Goal: Task Accomplishment & Management: Manage account settings

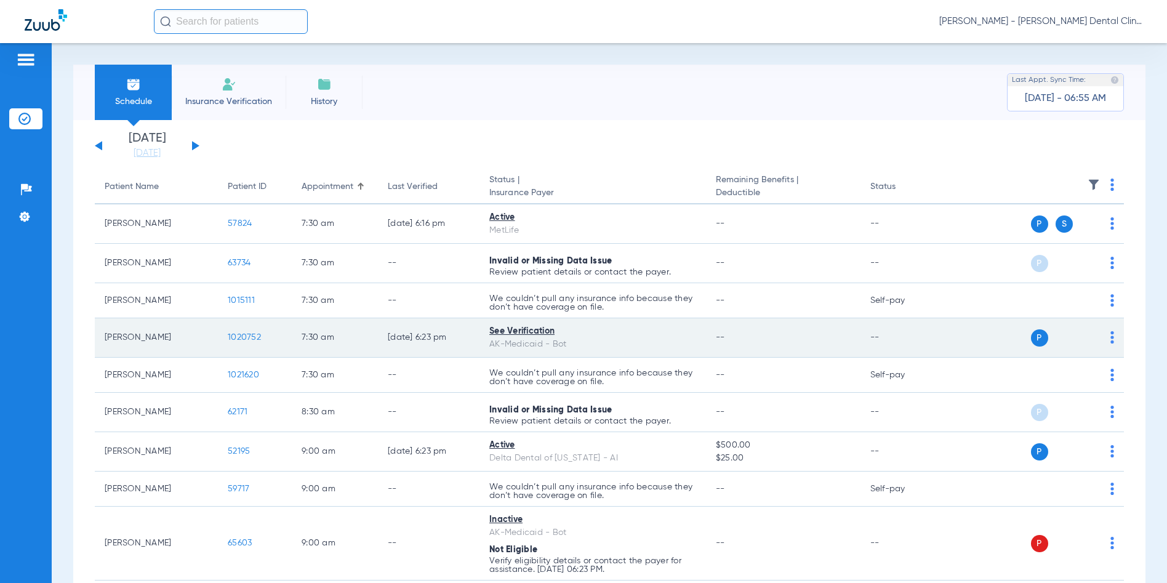
click at [244, 339] on span "1020752" at bounding box center [244, 337] width 33 height 9
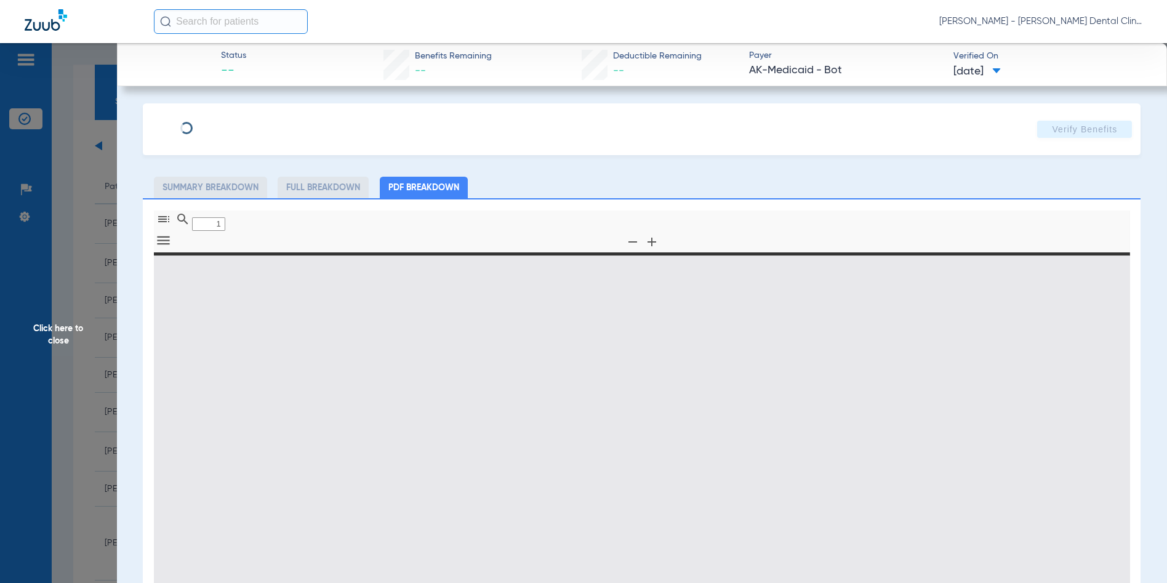
type input "0"
select select "page-width"
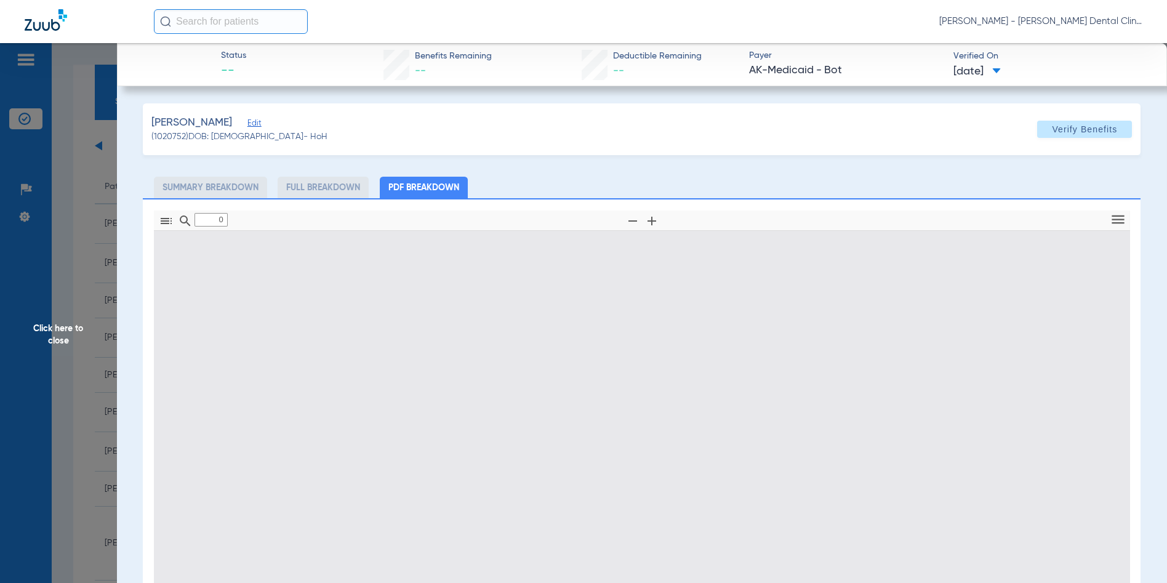
type input "1"
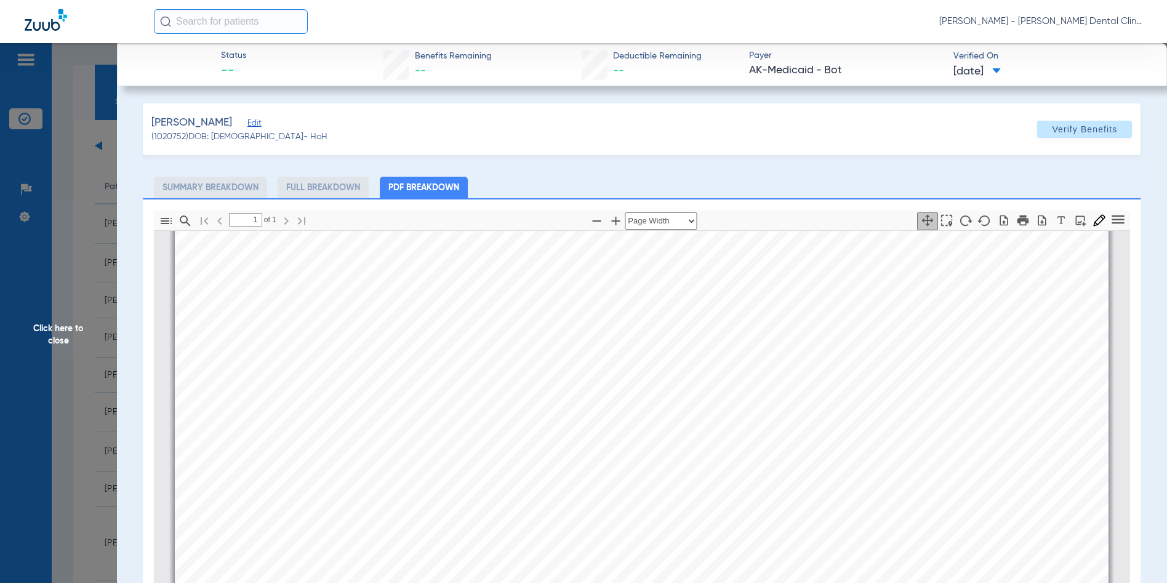
scroll to position [622, 0]
click at [47, 334] on span "Click here to close" at bounding box center [58, 334] width 117 height 583
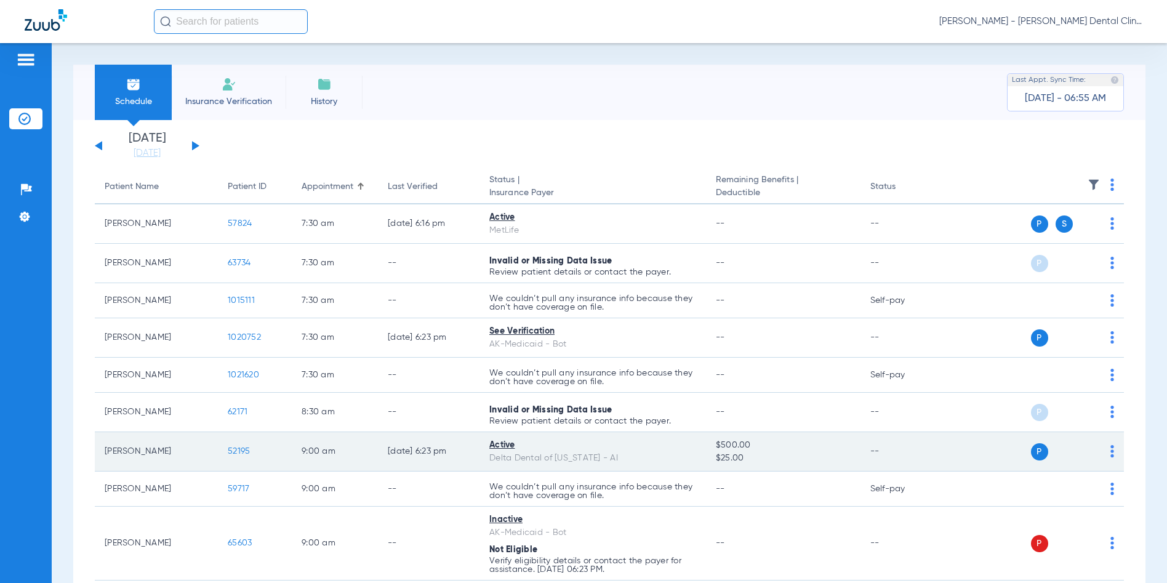
click at [232, 448] on span "52195" at bounding box center [239, 451] width 22 height 9
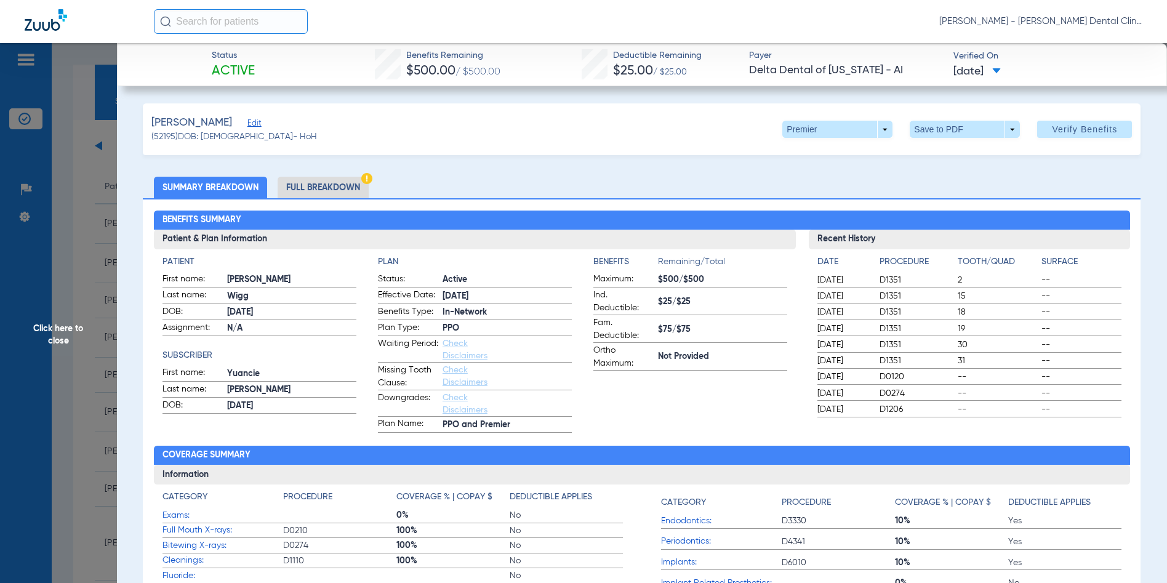
scroll to position [185, 0]
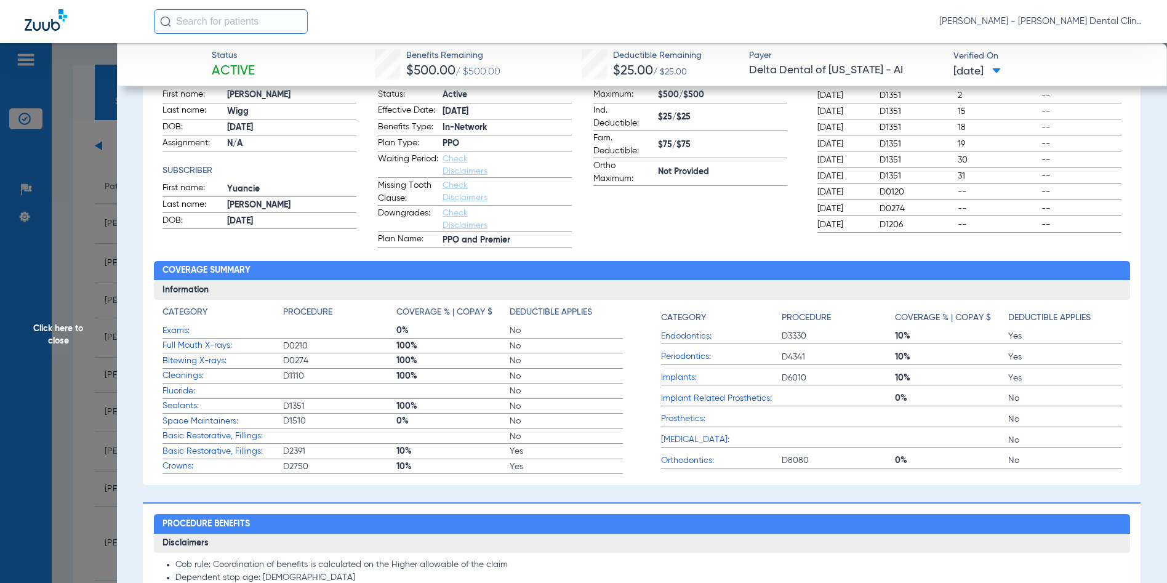
click at [59, 329] on span "Click here to close" at bounding box center [58, 334] width 117 height 583
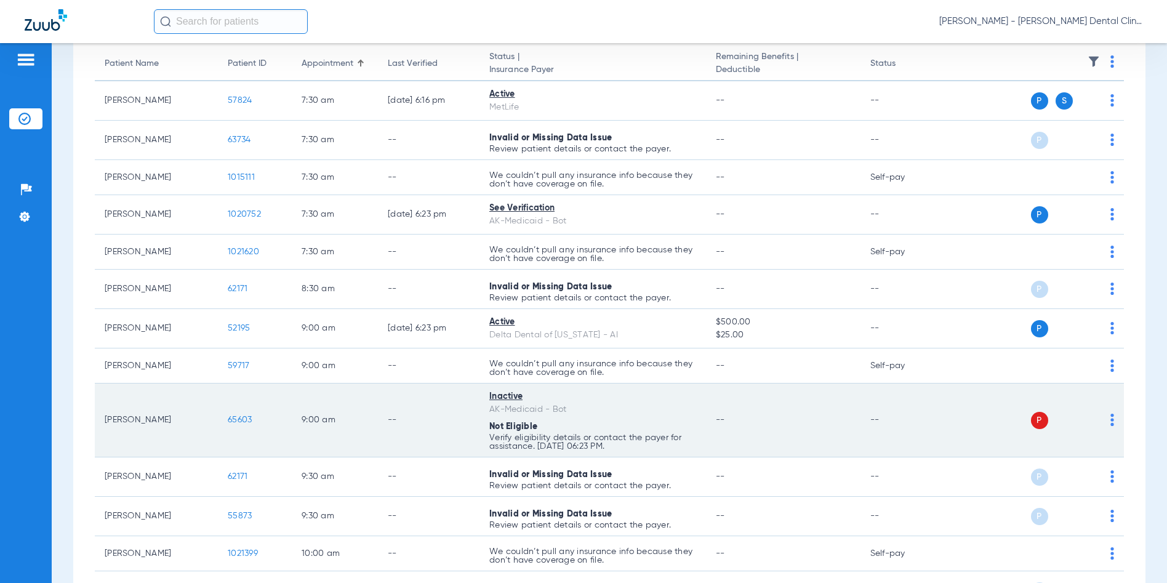
scroll to position [246, 0]
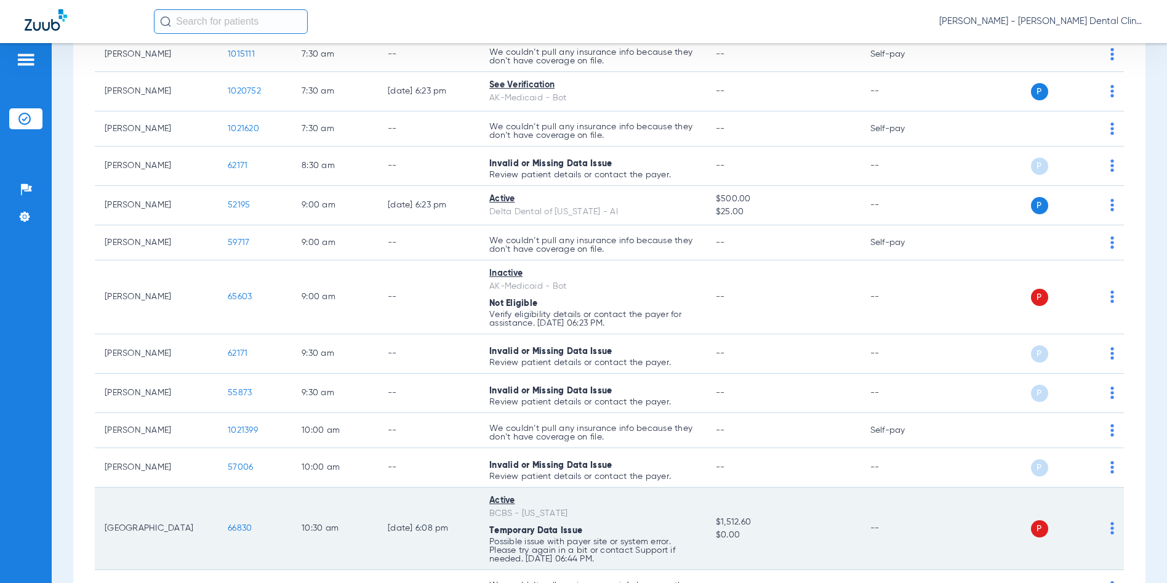
click at [238, 526] on span "66830" at bounding box center [240, 528] width 24 height 9
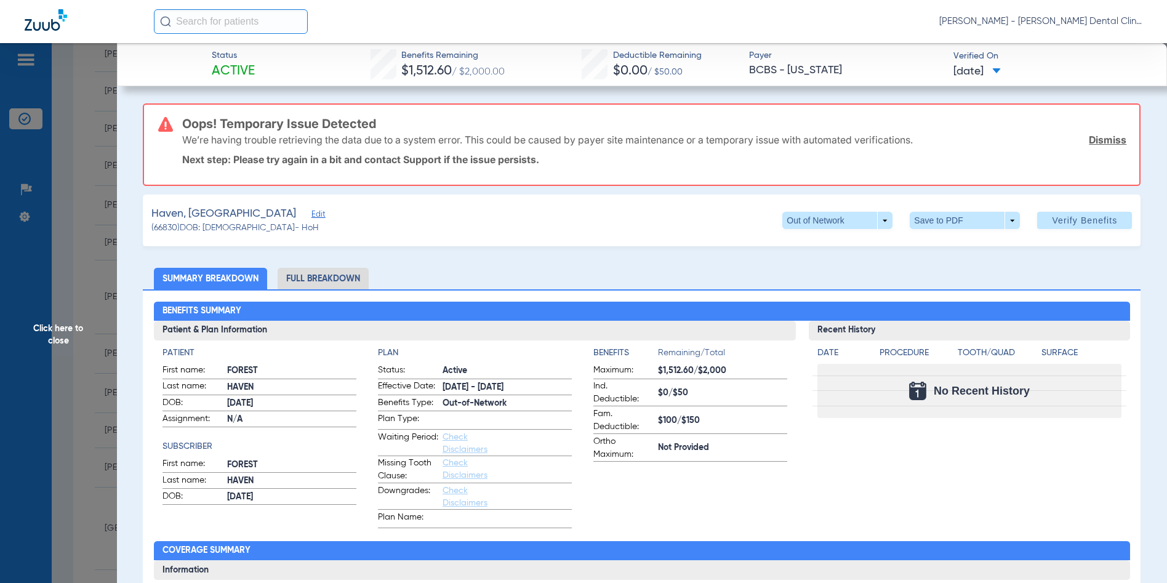
click at [39, 335] on span "Click here to close" at bounding box center [58, 334] width 117 height 583
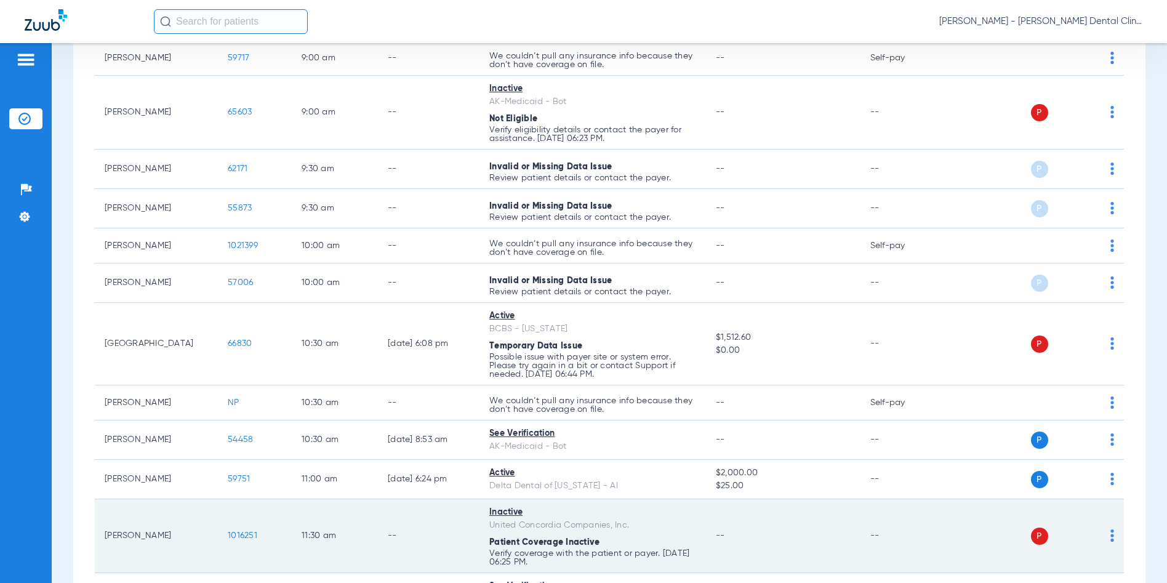
scroll to position [493, 0]
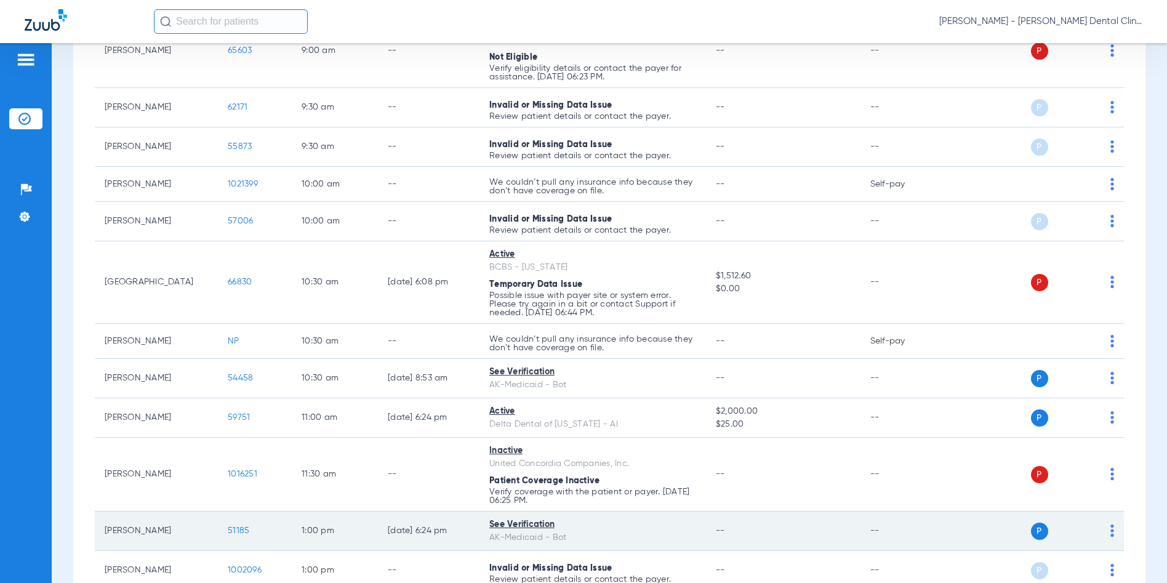
click at [236, 531] on span "51185" at bounding box center [239, 530] width 22 height 9
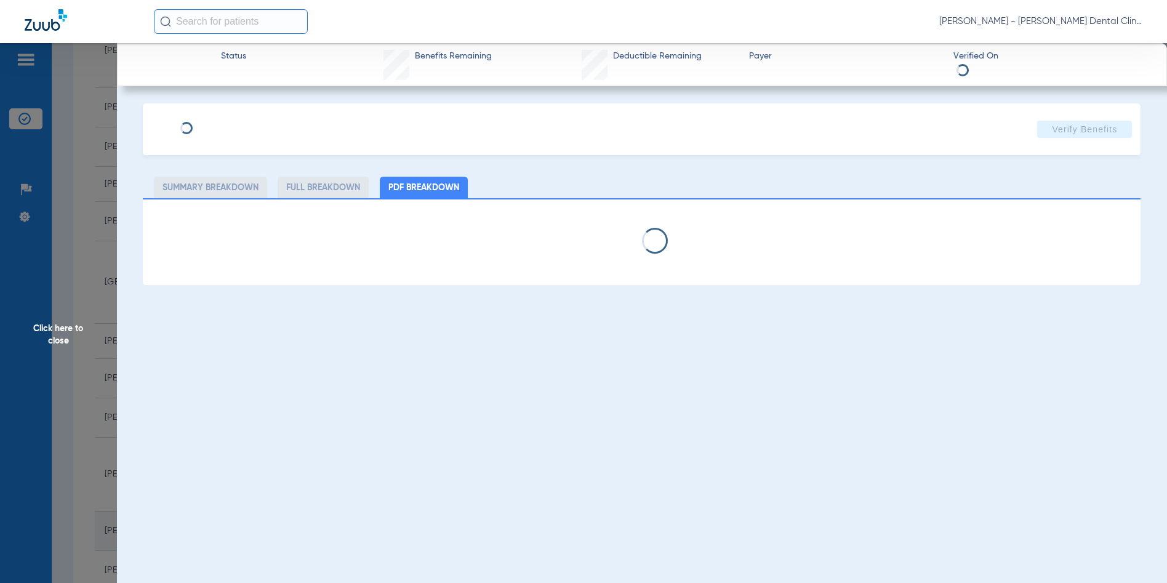
select select "page-width"
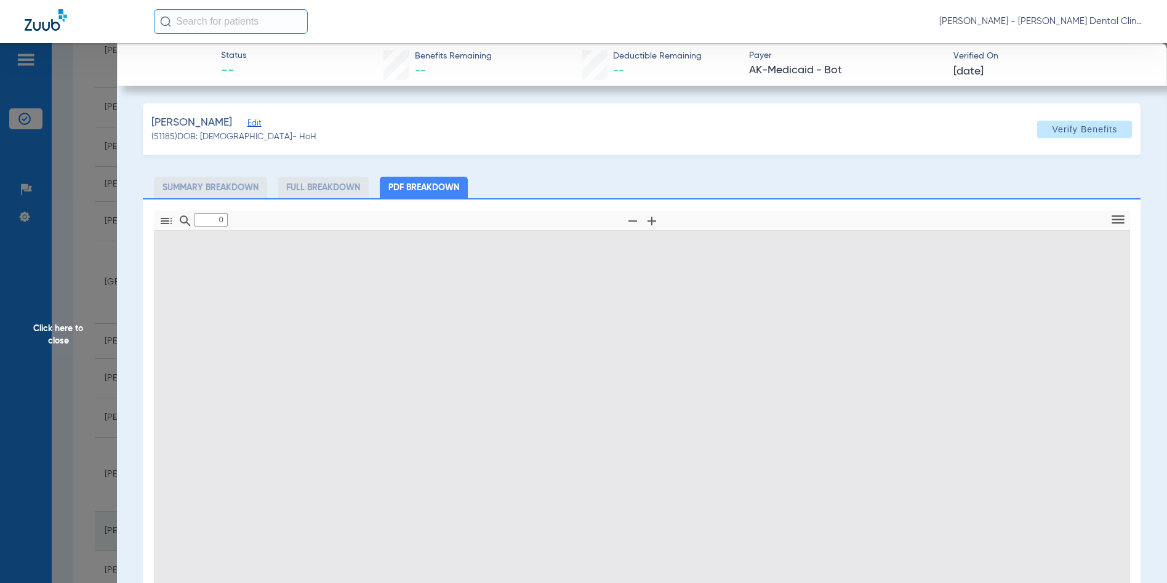
type input "1"
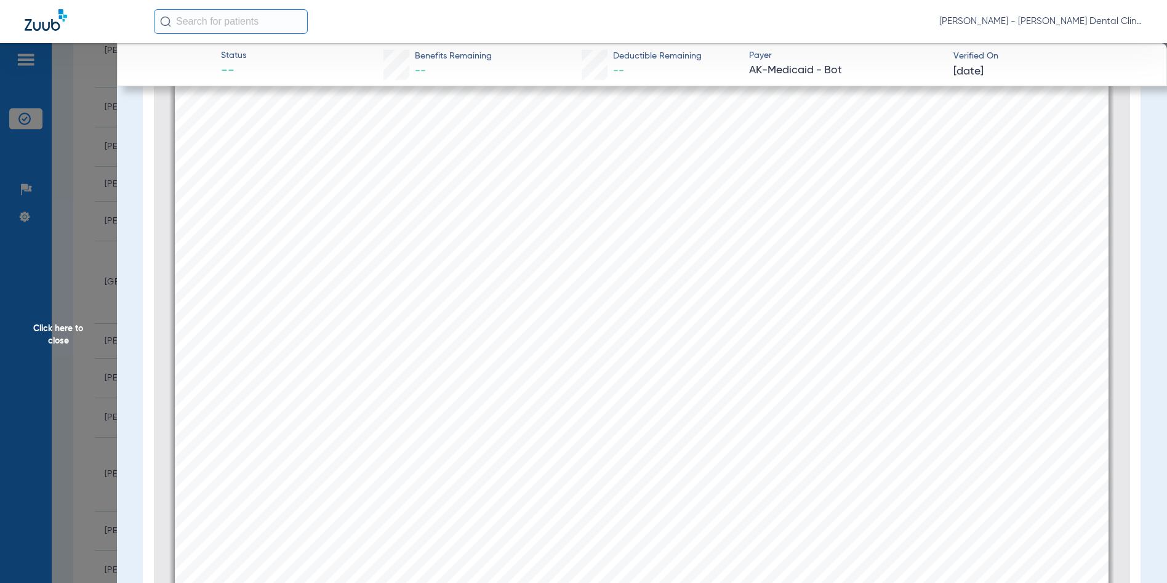
scroll to position [376, 0]
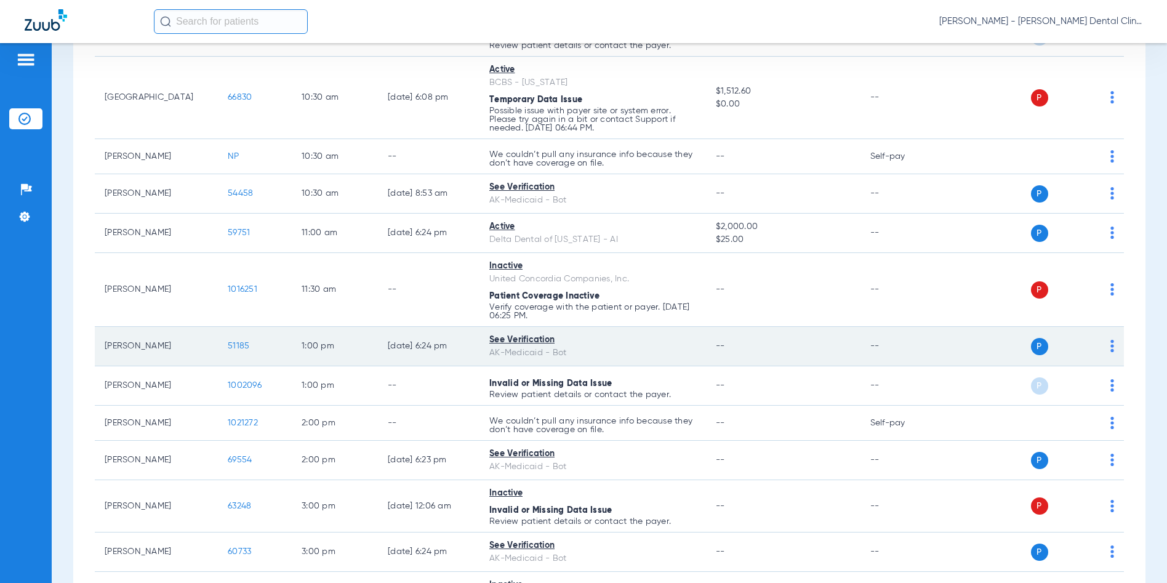
scroll to position [739, 0]
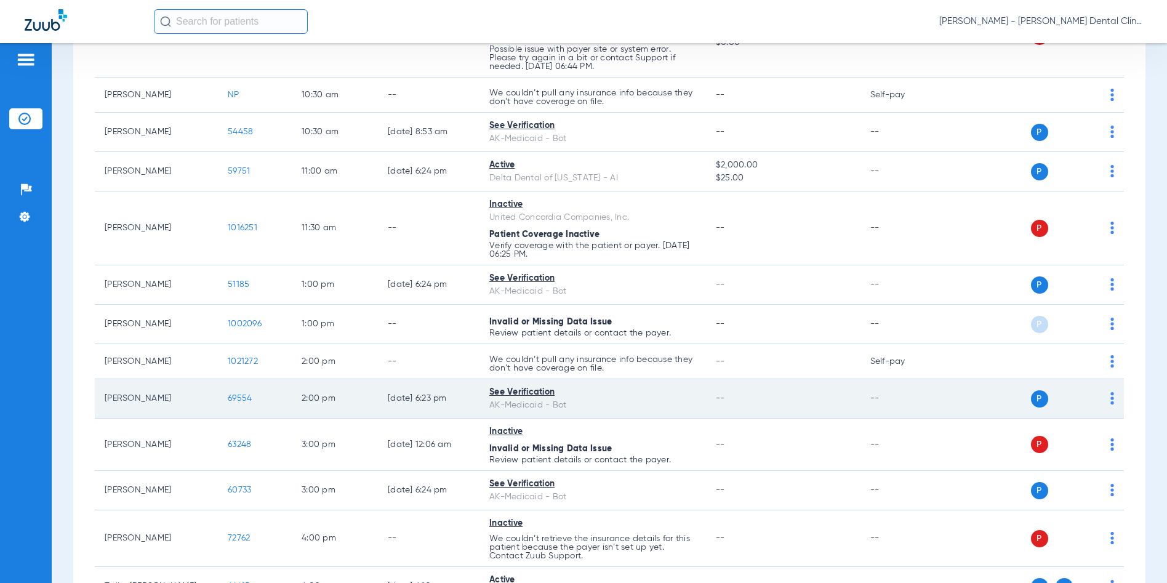
click at [239, 400] on span "69554" at bounding box center [240, 398] width 24 height 9
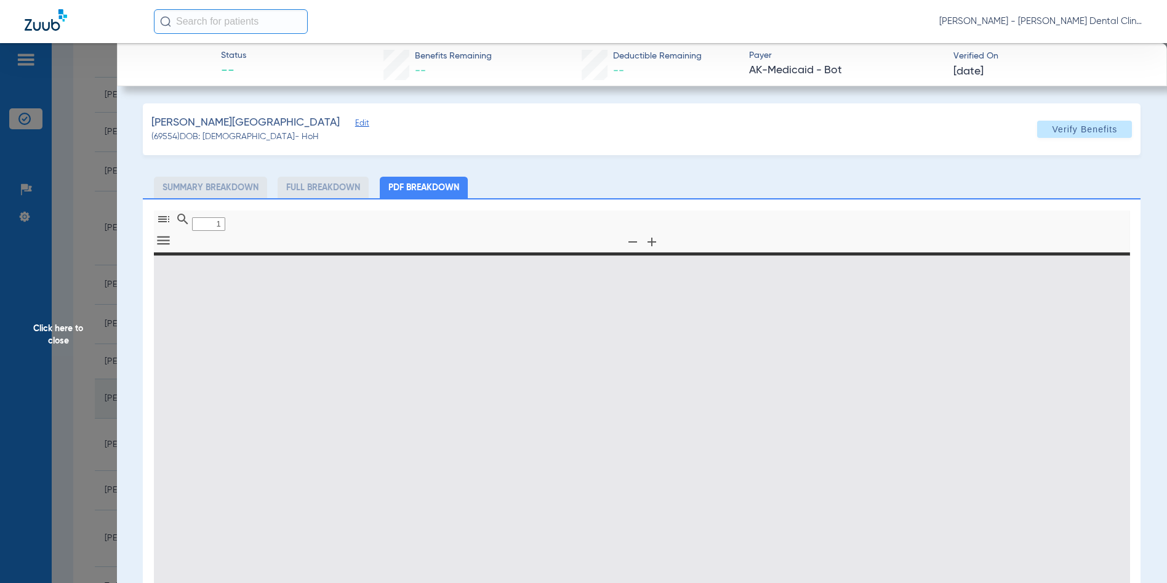
type input "0"
select select "page-width"
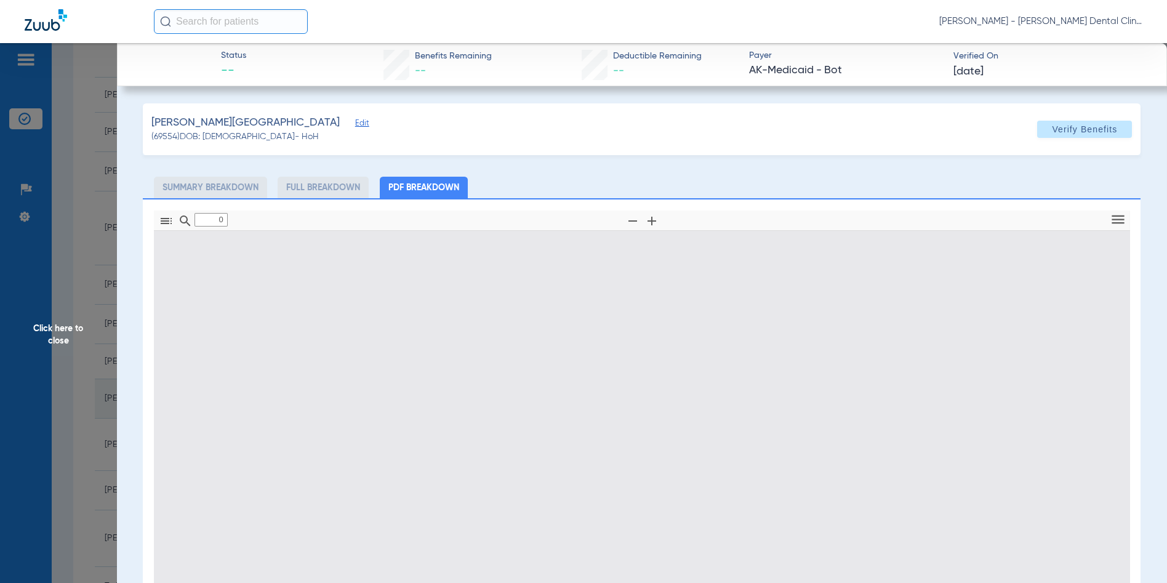
type input "1"
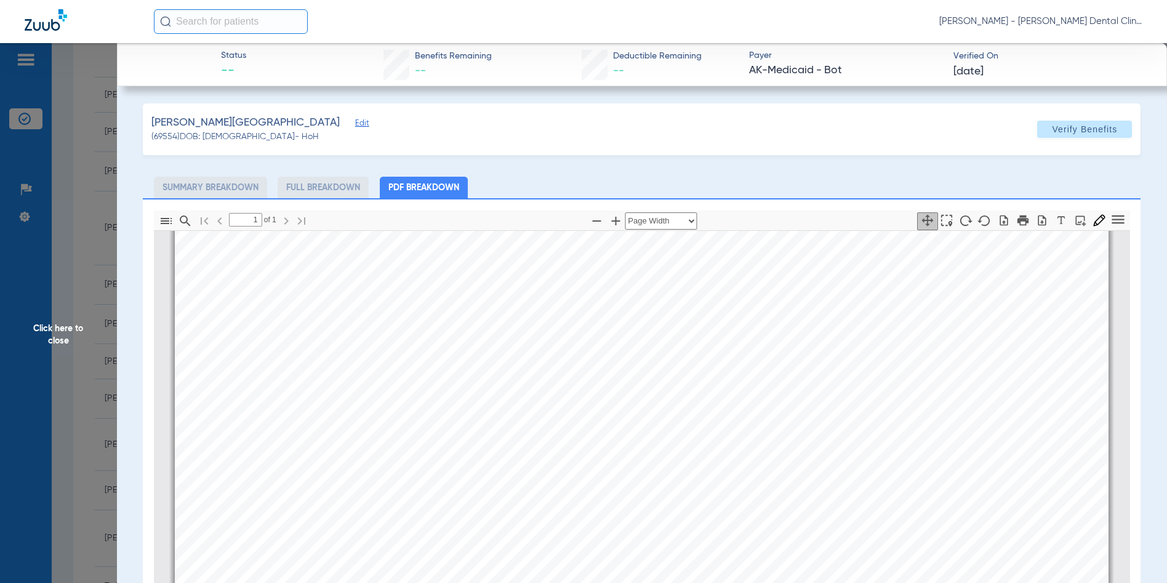
scroll to position [622, 0]
click at [62, 336] on span "Click here to close" at bounding box center [58, 334] width 117 height 583
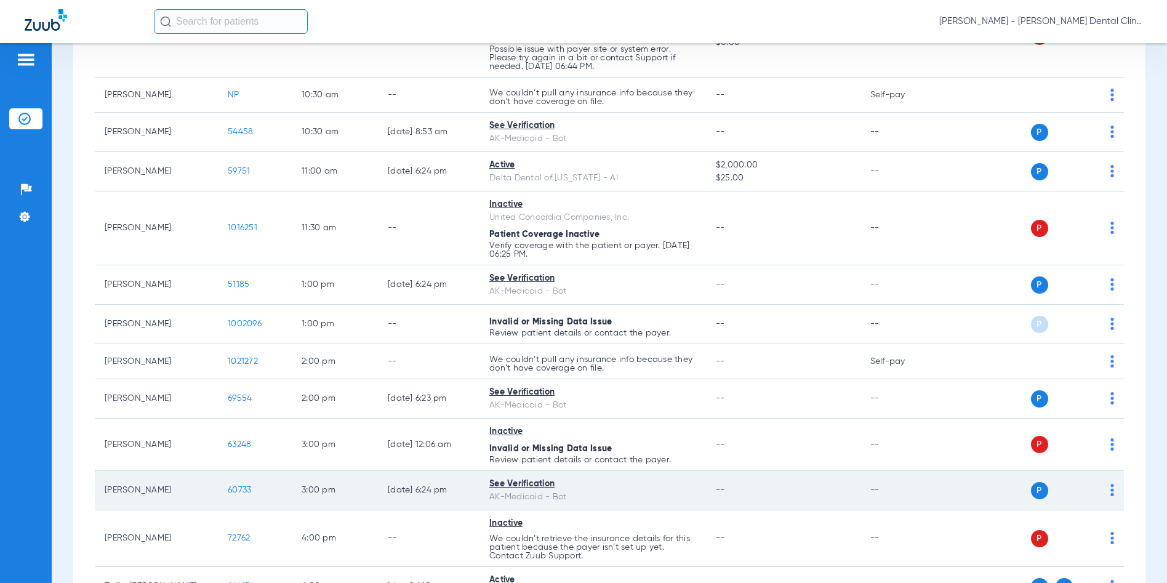
click at [241, 487] on span "60733" at bounding box center [239, 490] width 23 height 9
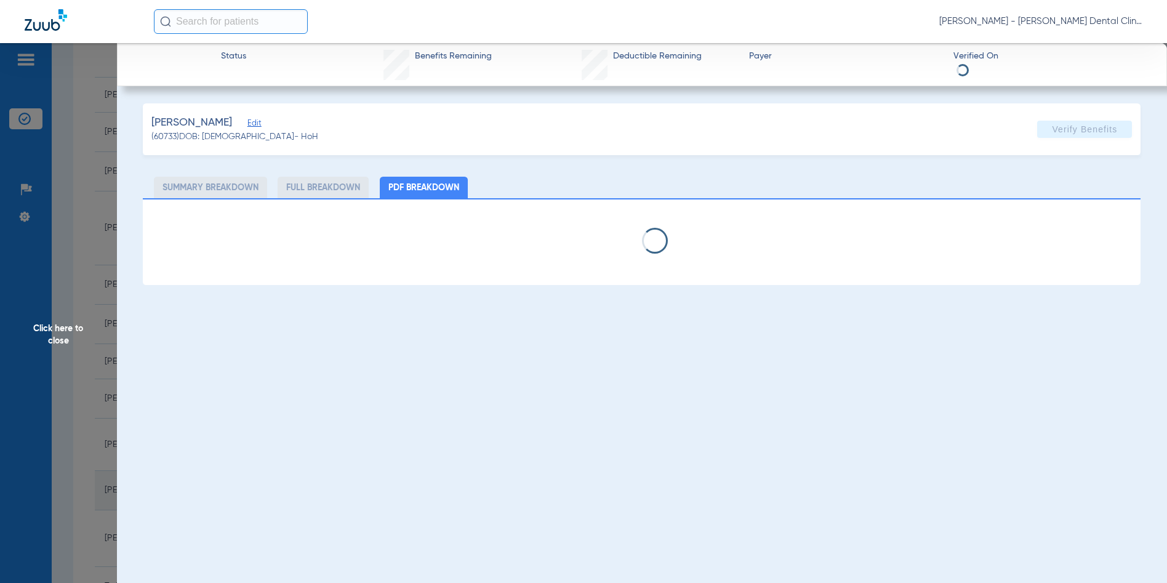
select select "page-width"
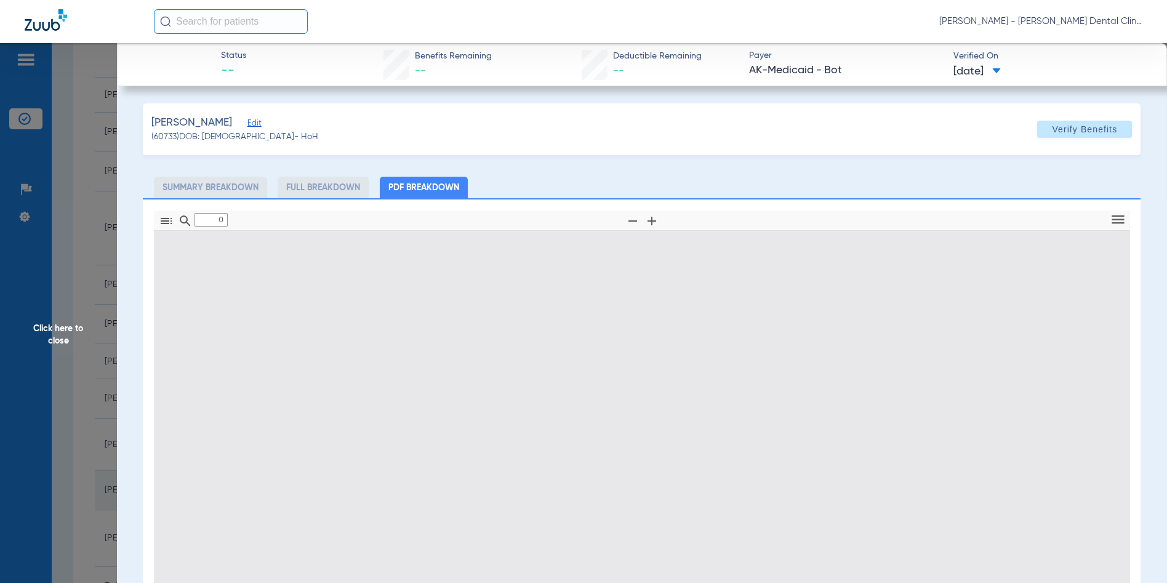
type input "1"
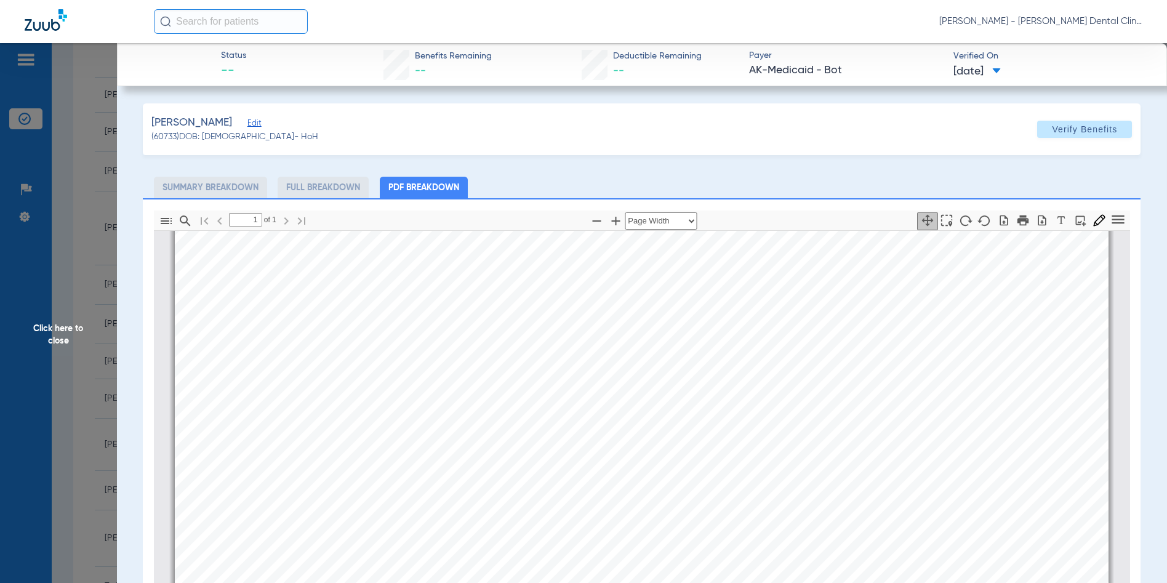
scroll to position [768, 0]
click at [47, 329] on span "Click here to close" at bounding box center [58, 334] width 117 height 583
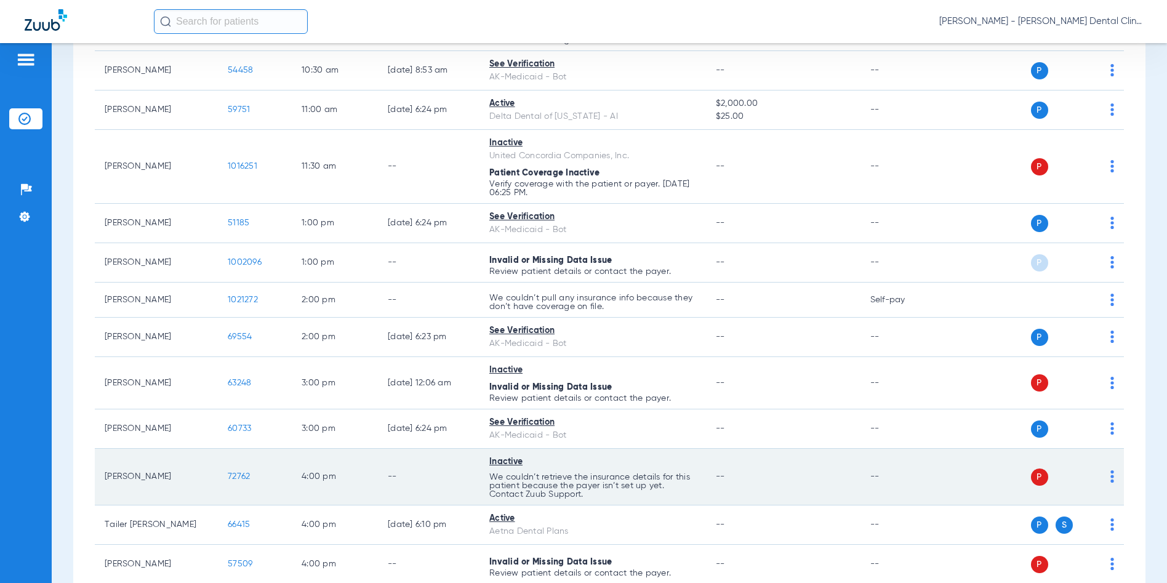
scroll to position [880, 0]
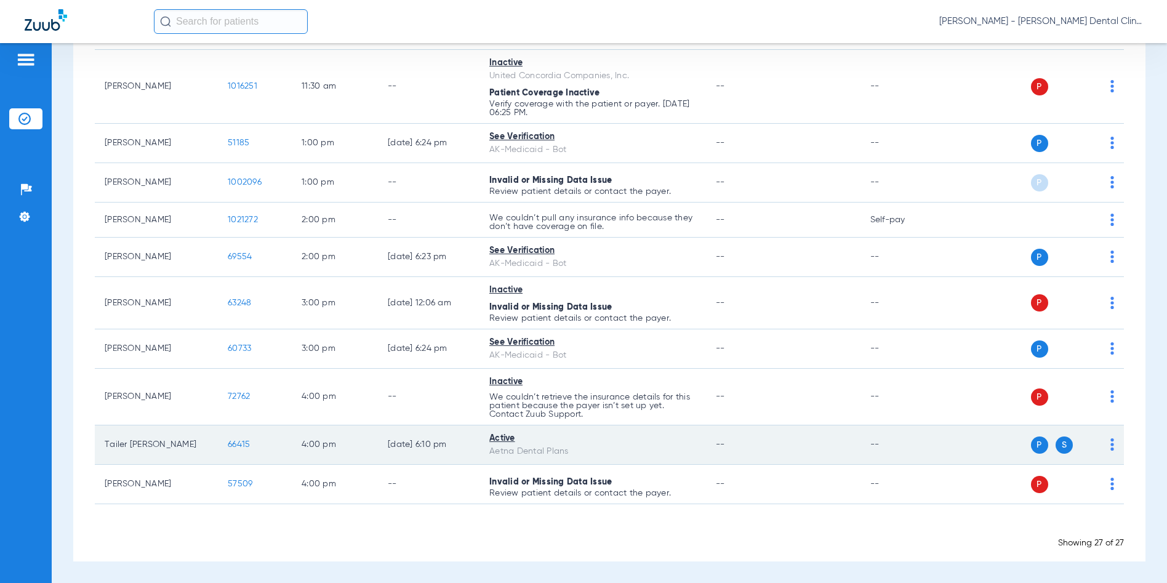
click at [234, 441] on span "66415" at bounding box center [239, 444] width 22 height 9
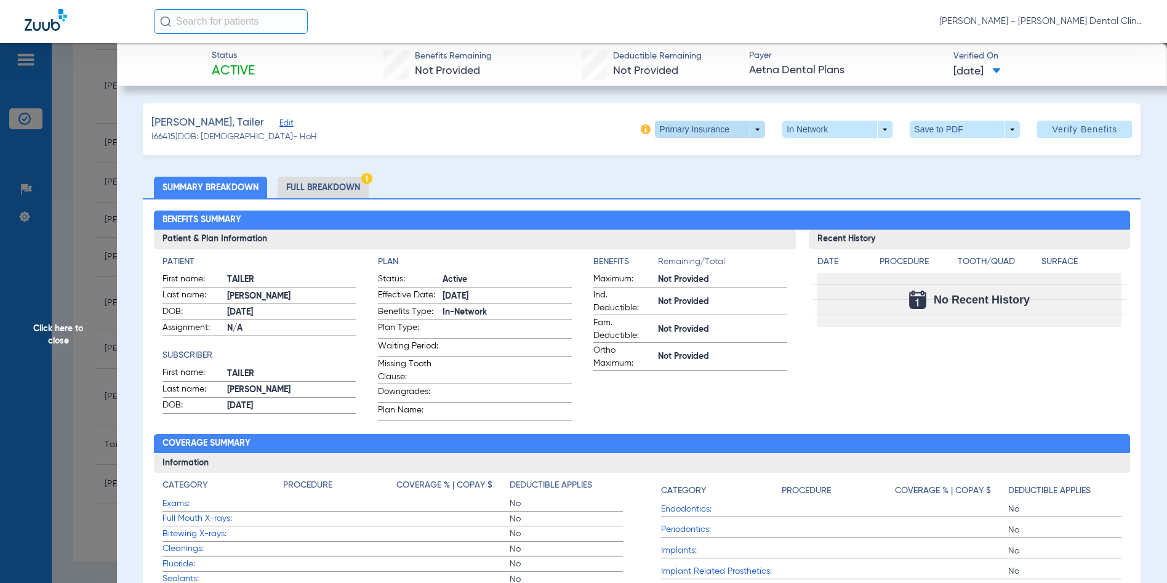
click at [747, 131] on span at bounding box center [710, 129] width 110 height 17
click at [697, 179] on span "Secondary Insurance" at bounding box center [697, 178] width 81 height 9
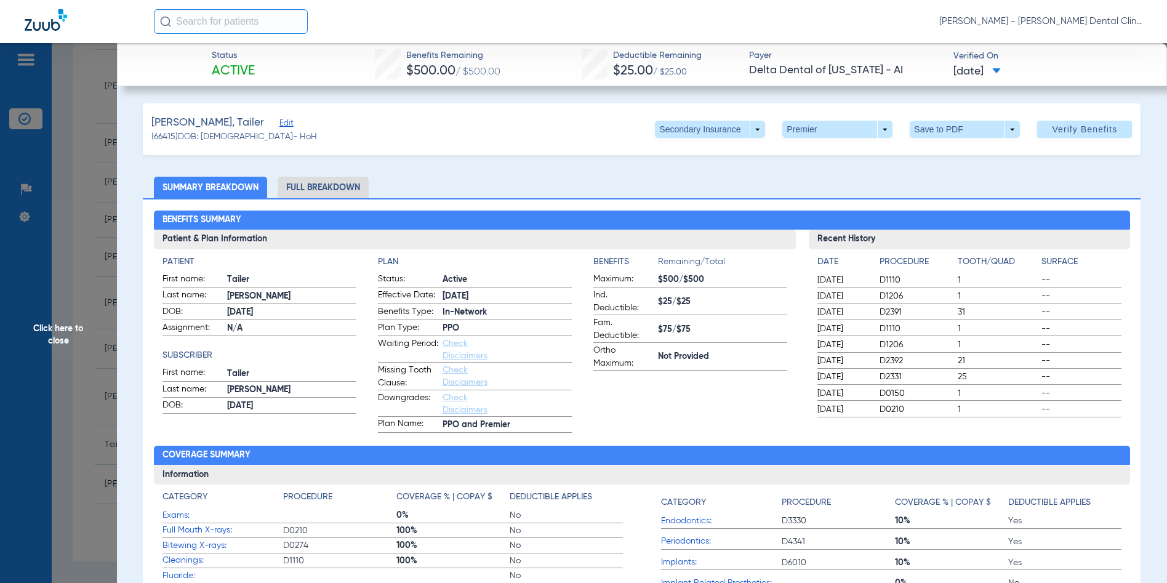
click at [52, 331] on span "Click here to close" at bounding box center [58, 334] width 117 height 583
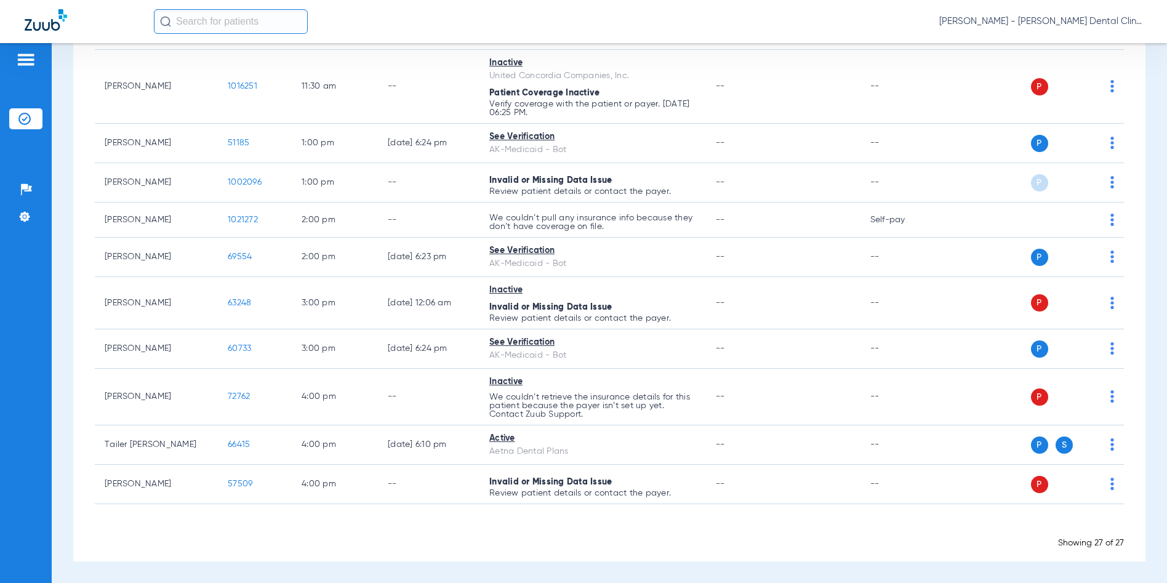
click at [1114, 20] on span "[PERSON_NAME] - [PERSON_NAME] Dental Clinic | SEARHC" at bounding box center [1040, 21] width 203 height 12
click at [1093, 40] on span "Account Selection" at bounding box center [1096, 43] width 69 height 9
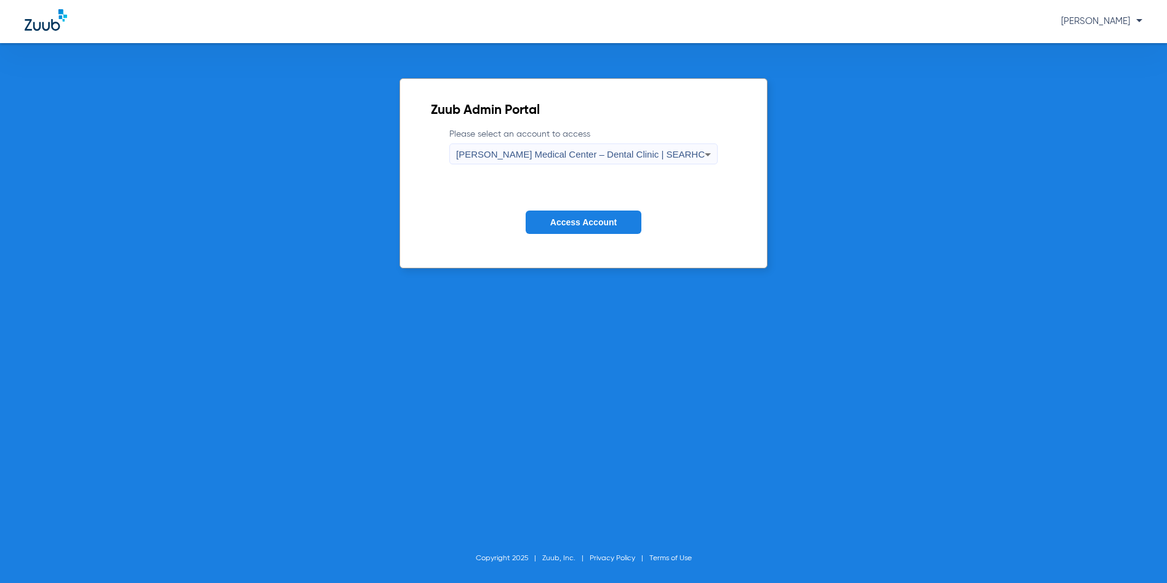
click at [558, 153] on span "[PERSON_NAME] Medical Center – Dental Clinic | SEARHC" at bounding box center [580, 154] width 249 height 10
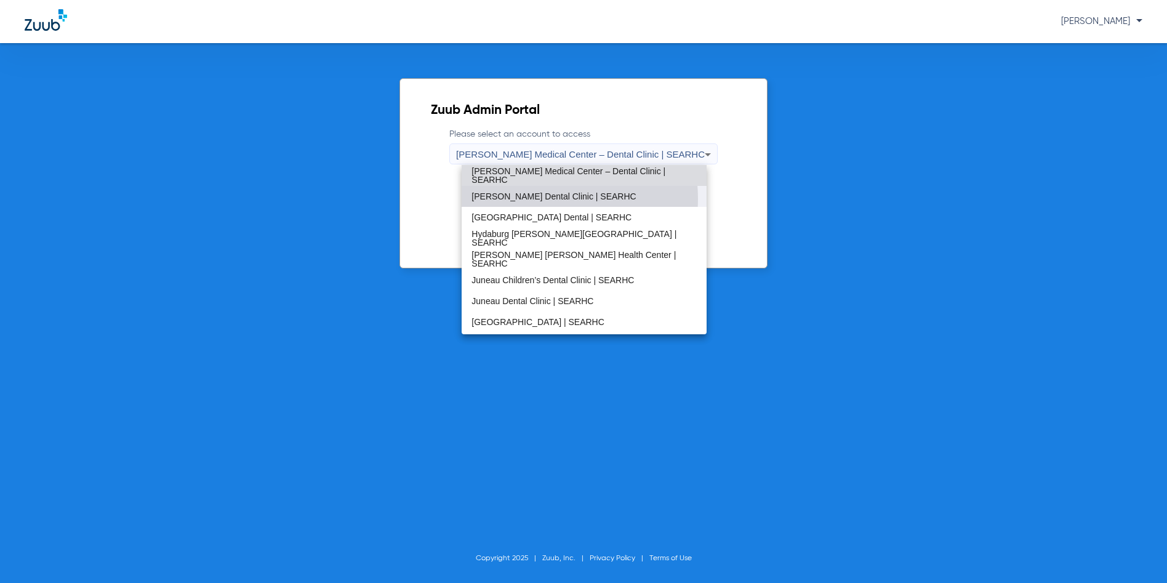
click at [541, 199] on span "[PERSON_NAME] Dental Clinic | SEARHC" at bounding box center [554, 196] width 164 height 9
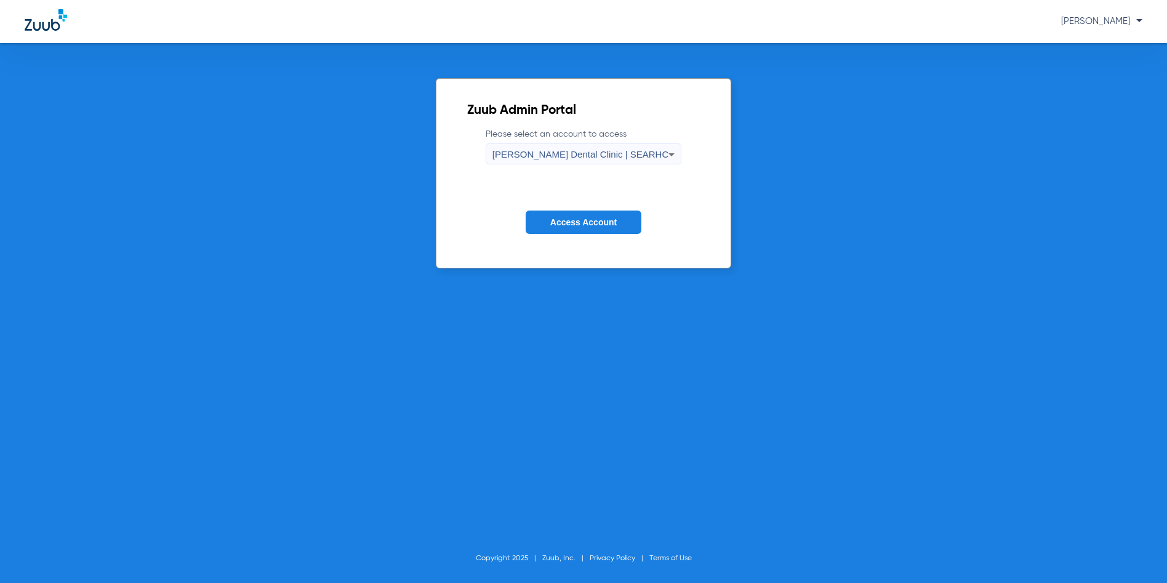
click at [566, 217] on span "Access Account" at bounding box center [583, 222] width 66 height 10
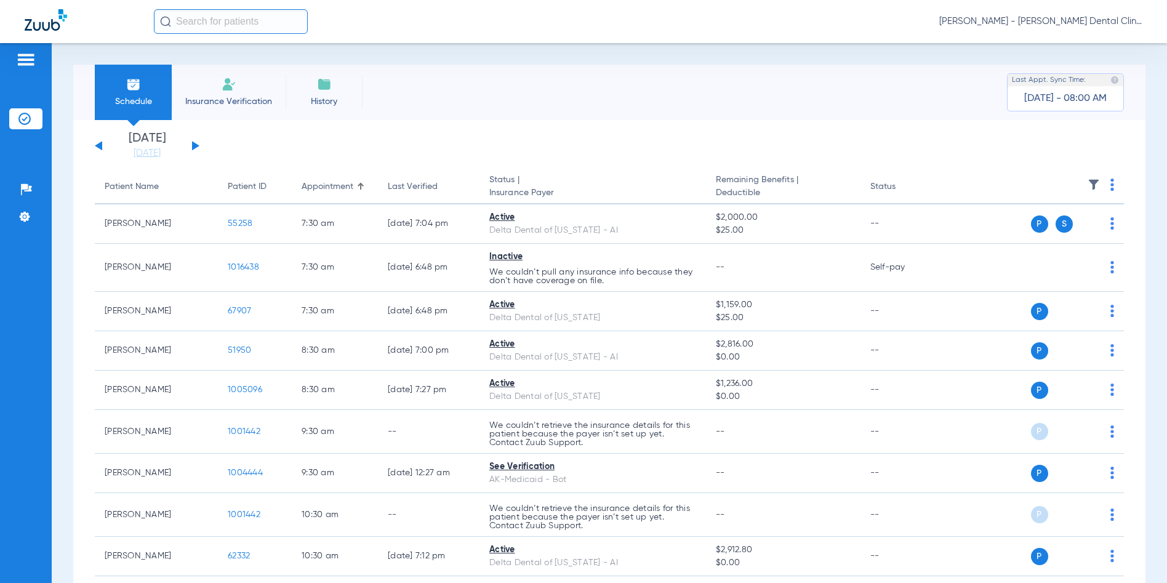
click at [196, 148] on div "[DATE] [DATE] [DATE] [DATE] [DATE] [DATE] [DATE] [DATE] [DATE] [DATE] [DATE] [D…" at bounding box center [147, 145] width 105 height 27
click at [194, 147] on button at bounding box center [195, 145] width 7 height 9
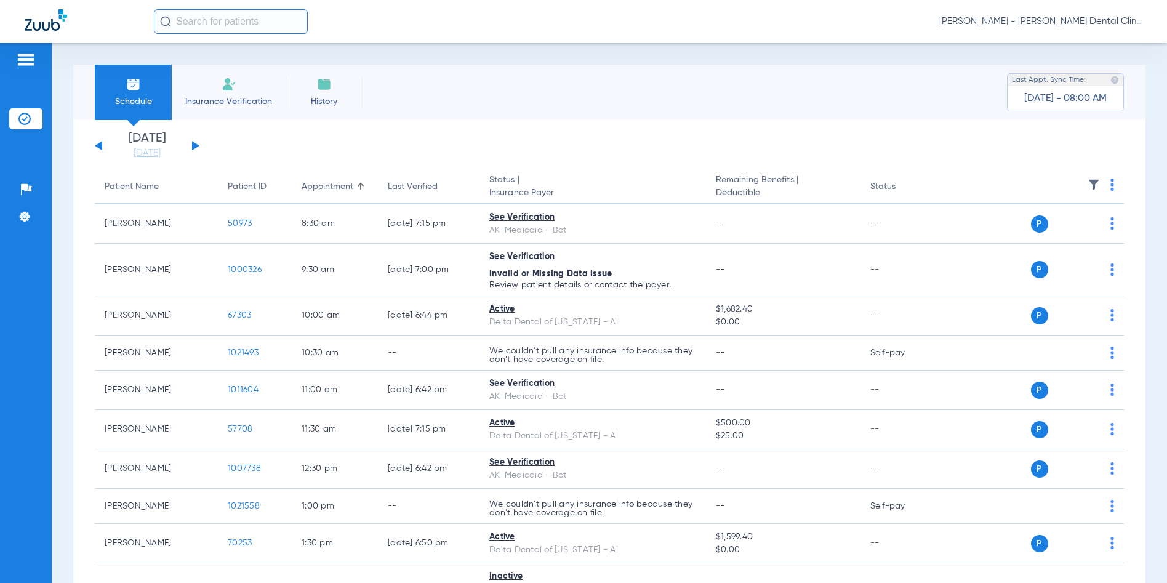
click at [194, 147] on button at bounding box center [195, 145] width 7 height 9
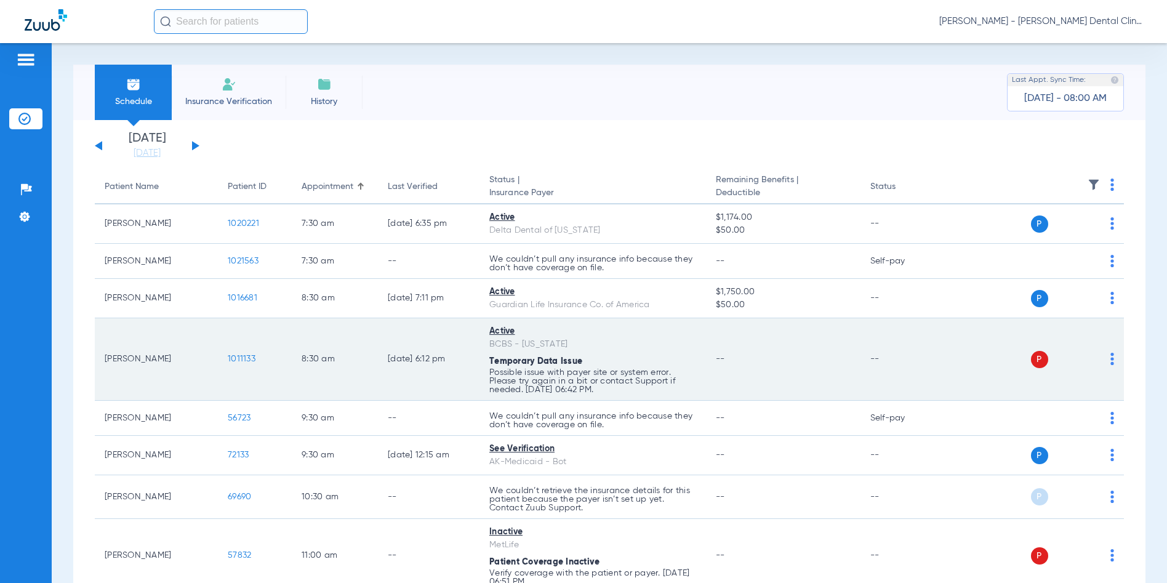
click at [235, 359] on span "1011133" at bounding box center [242, 359] width 28 height 9
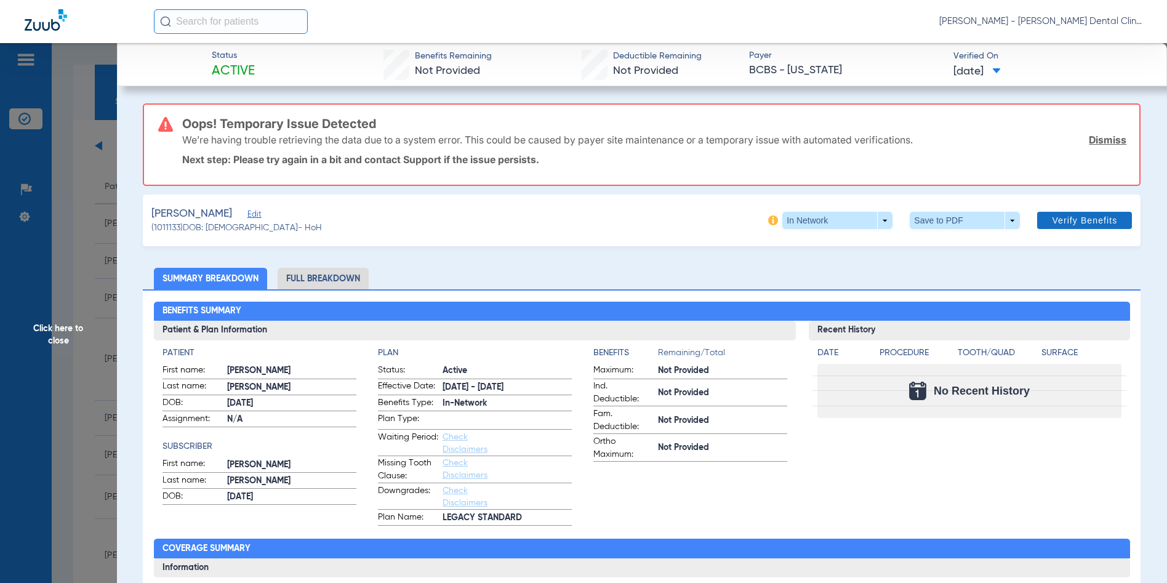
click at [1063, 217] on span "Verify Benefits" at bounding box center [1084, 220] width 65 height 10
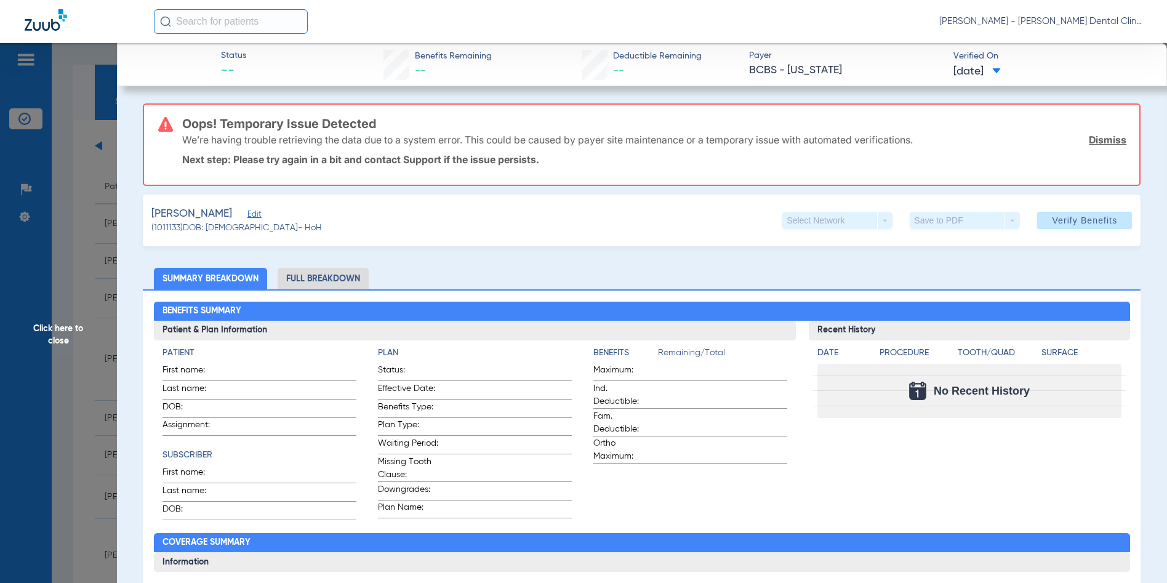
click at [59, 330] on span "Click here to close" at bounding box center [58, 334] width 117 height 583
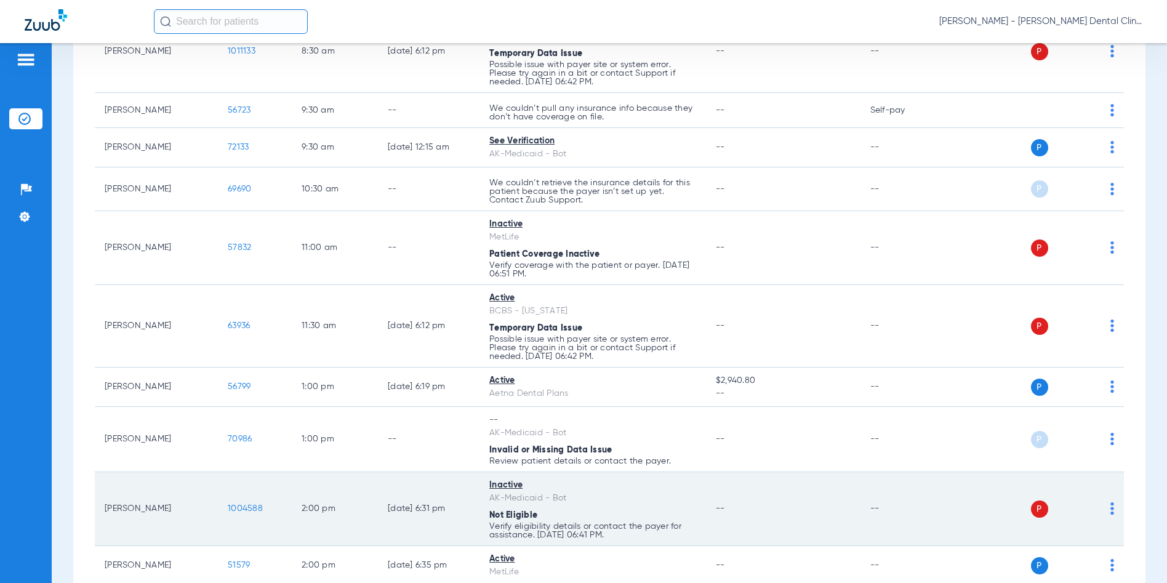
scroll to position [369, 0]
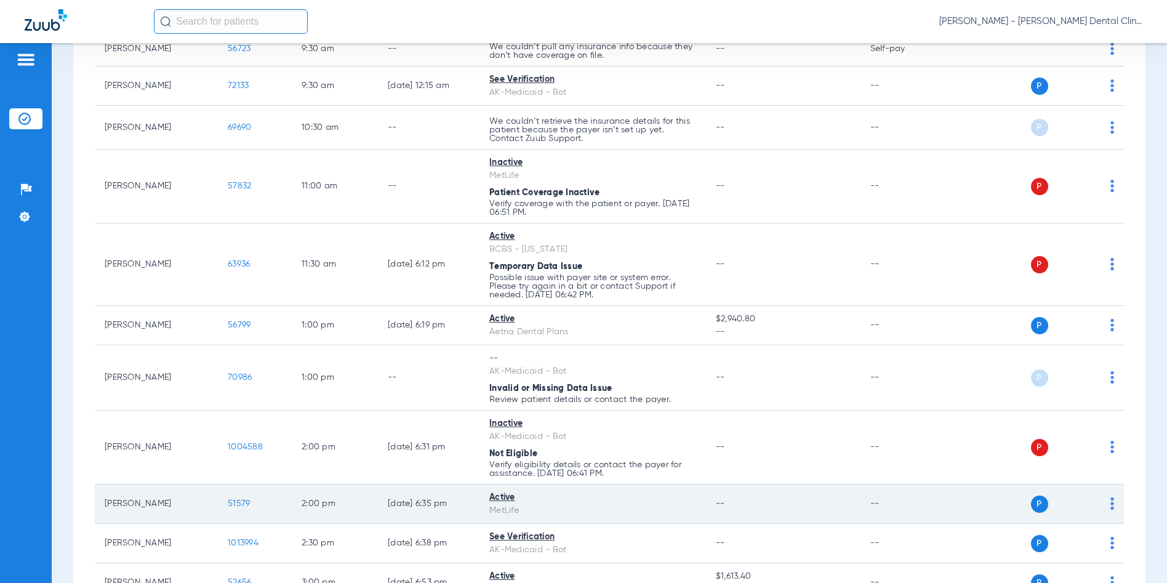
click at [239, 502] on span "51579" at bounding box center [239, 503] width 22 height 9
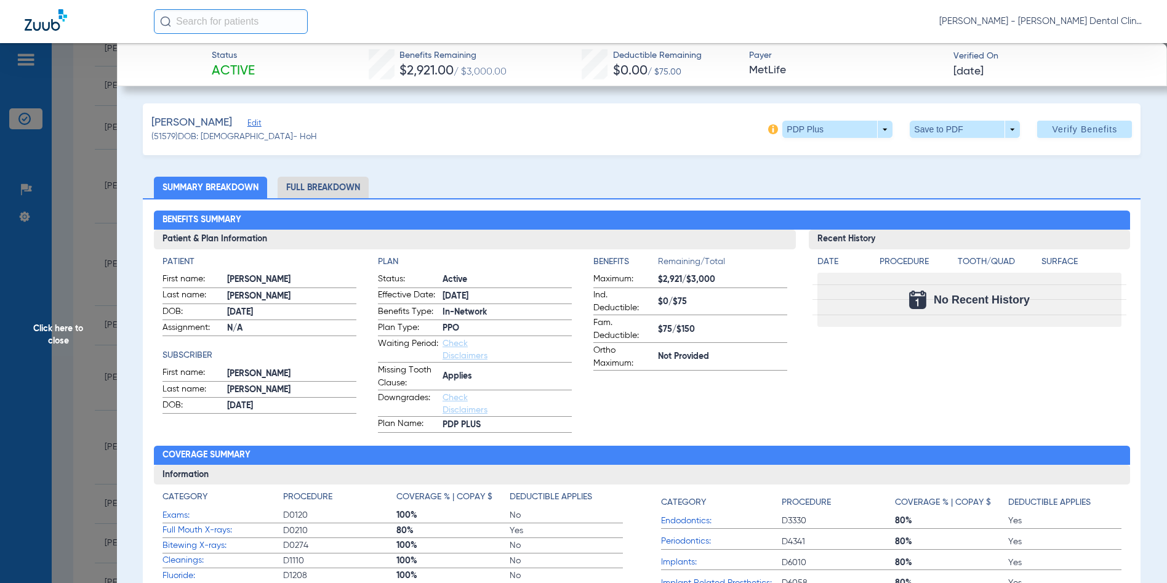
click at [50, 324] on span "Click here to close" at bounding box center [58, 334] width 117 height 583
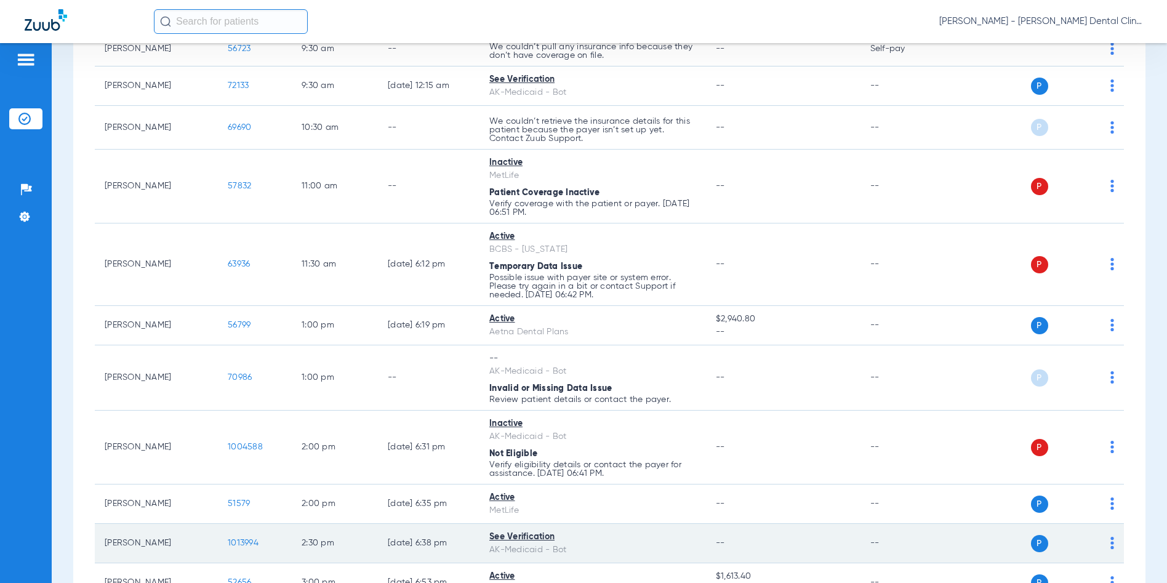
click at [240, 540] on span "1013994" at bounding box center [243, 543] width 31 height 9
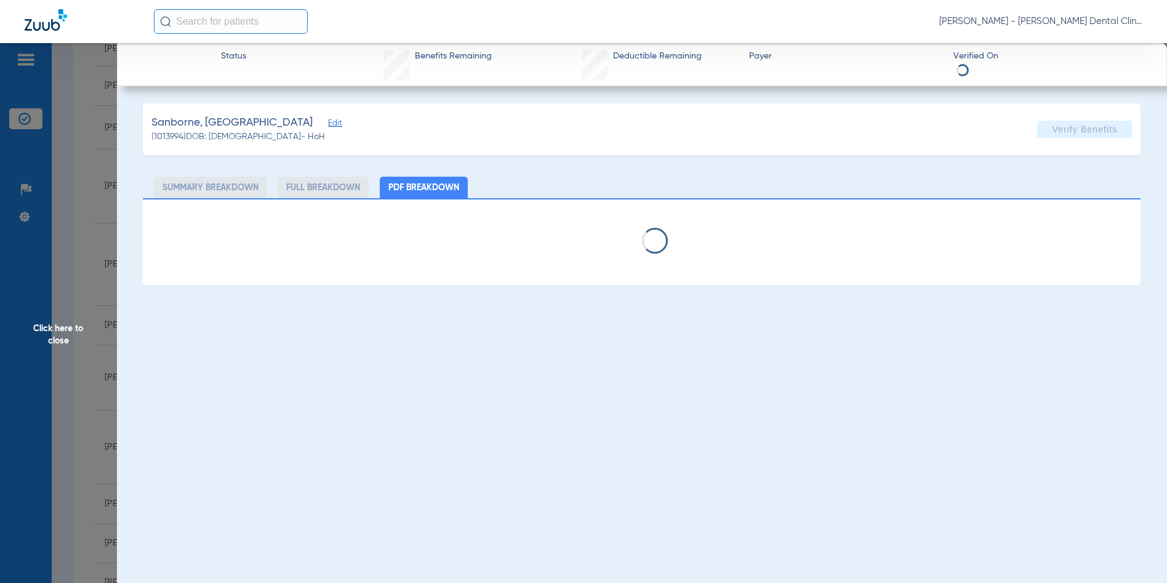
select select "page-width"
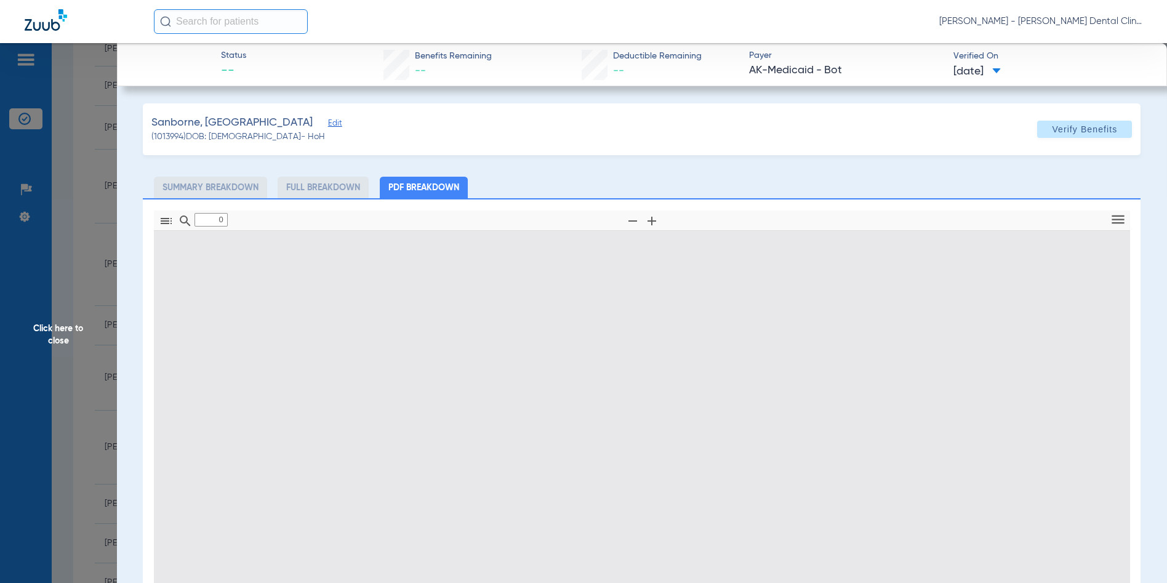
type input "1"
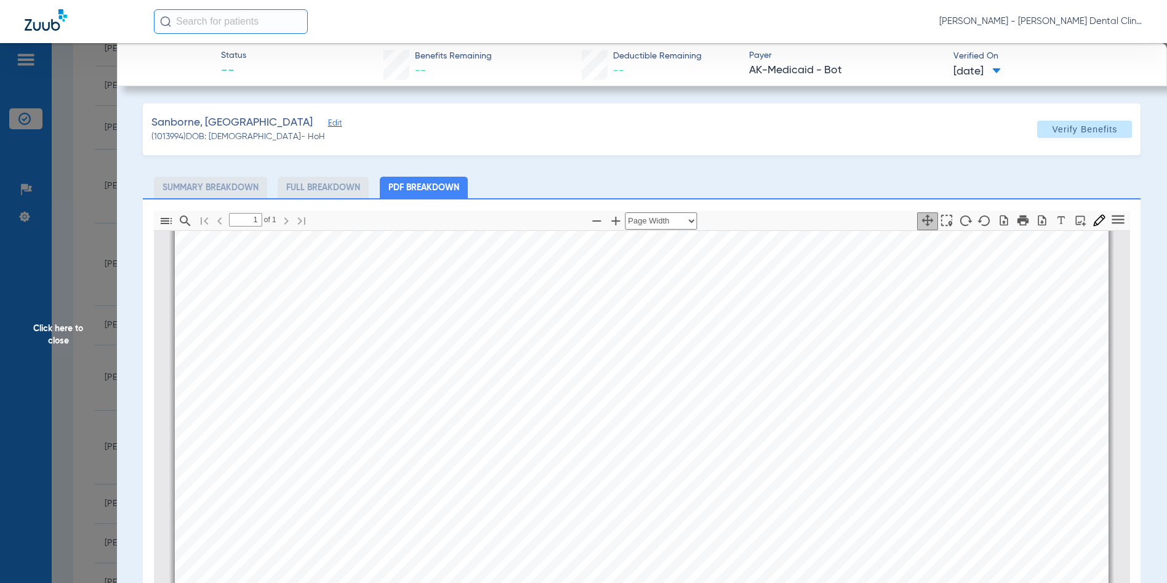
scroll to position [499, 0]
click at [58, 332] on span "Click here to close" at bounding box center [58, 334] width 117 height 583
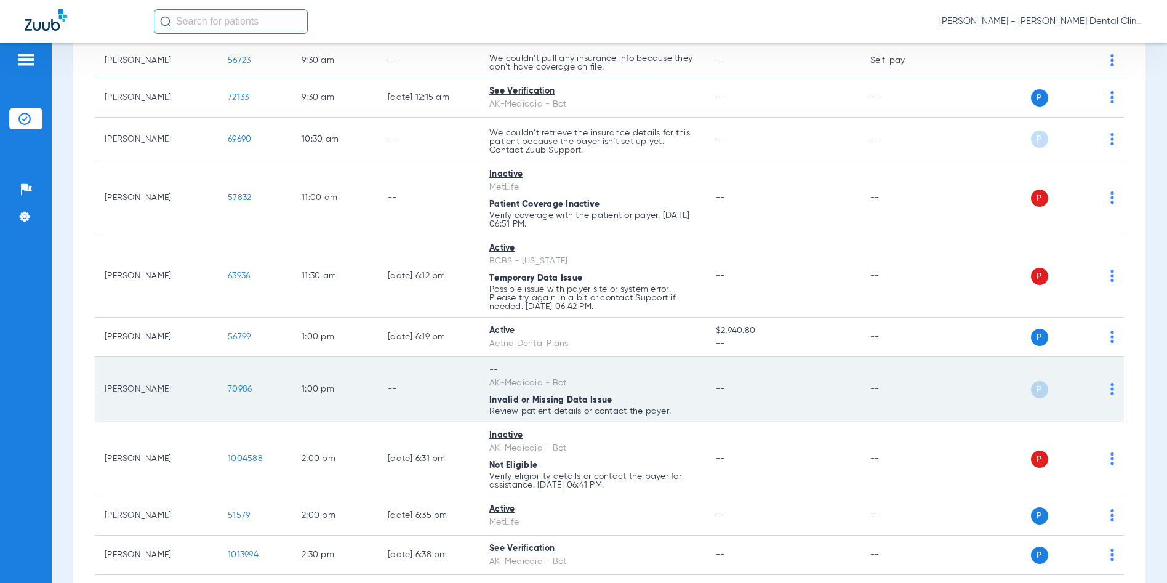
scroll to position [0, 0]
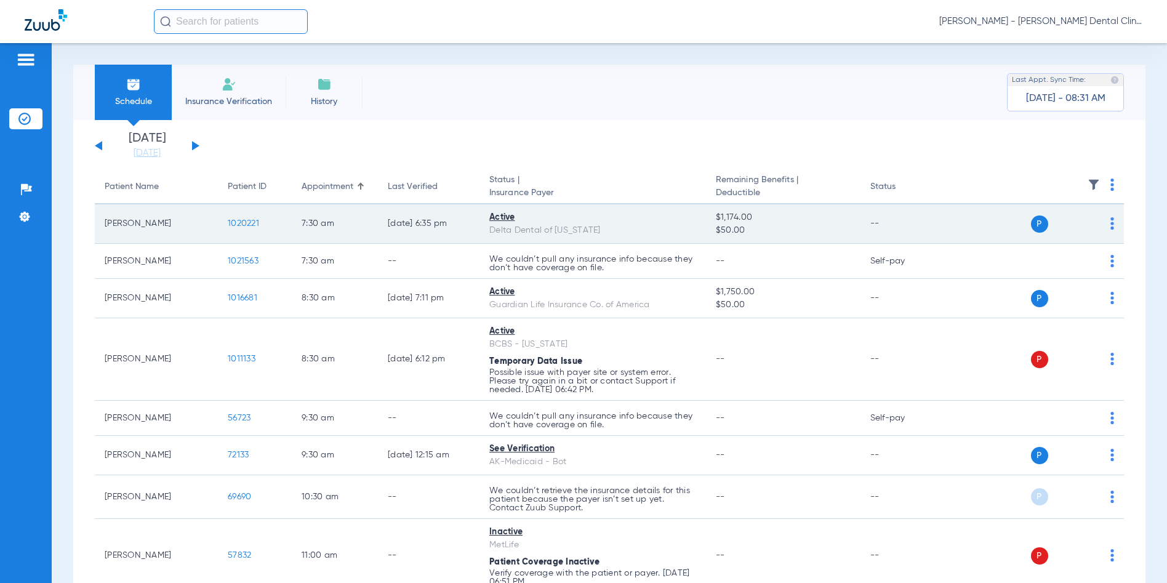
click at [243, 223] on span "1020221" at bounding box center [243, 223] width 31 height 9
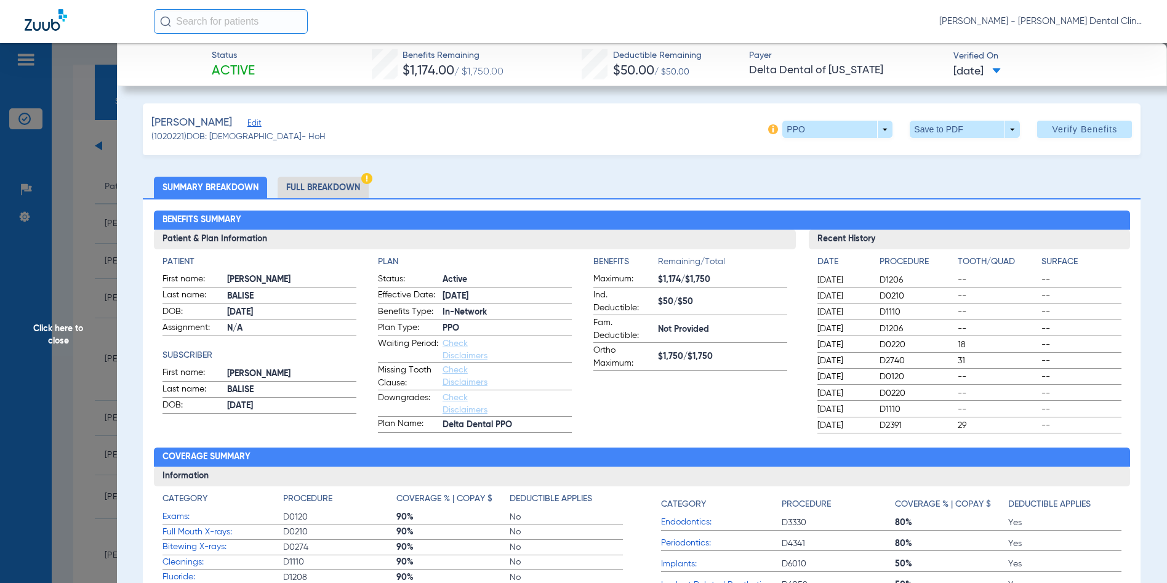
drag, startPoint x: 45, startPoint y: 337, endPoint x: 10, endPoint y: 339, distance: 35.1
click at [45, 337] on span "Click here to close" at bounding box center [58, 334] width 117 height 583
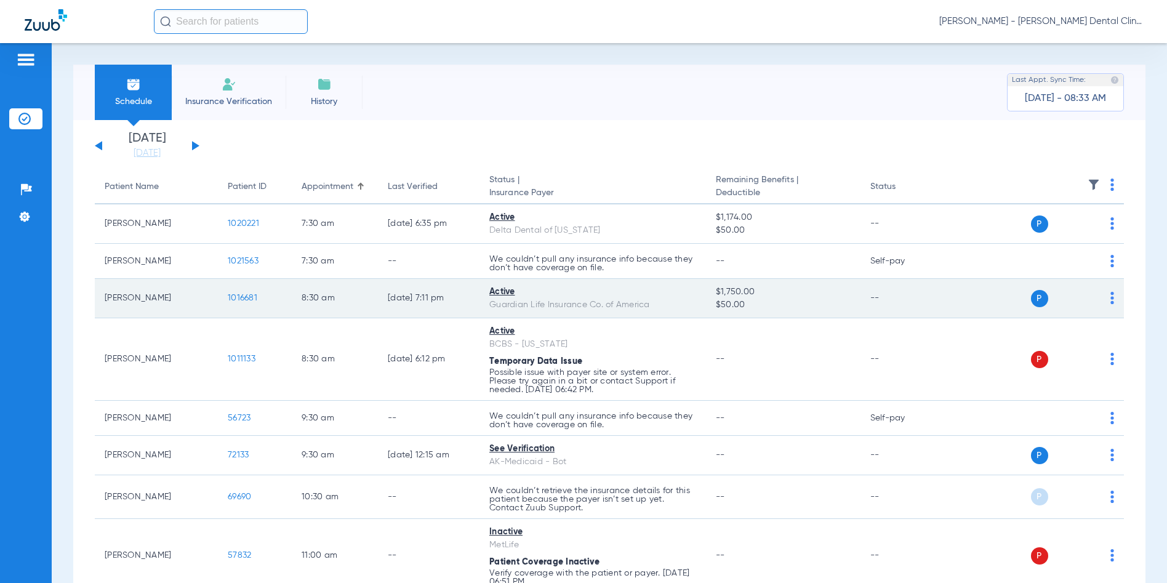
click at [241, 297] on span "1016681" at bounding box center [243, 298] width 30 height 9
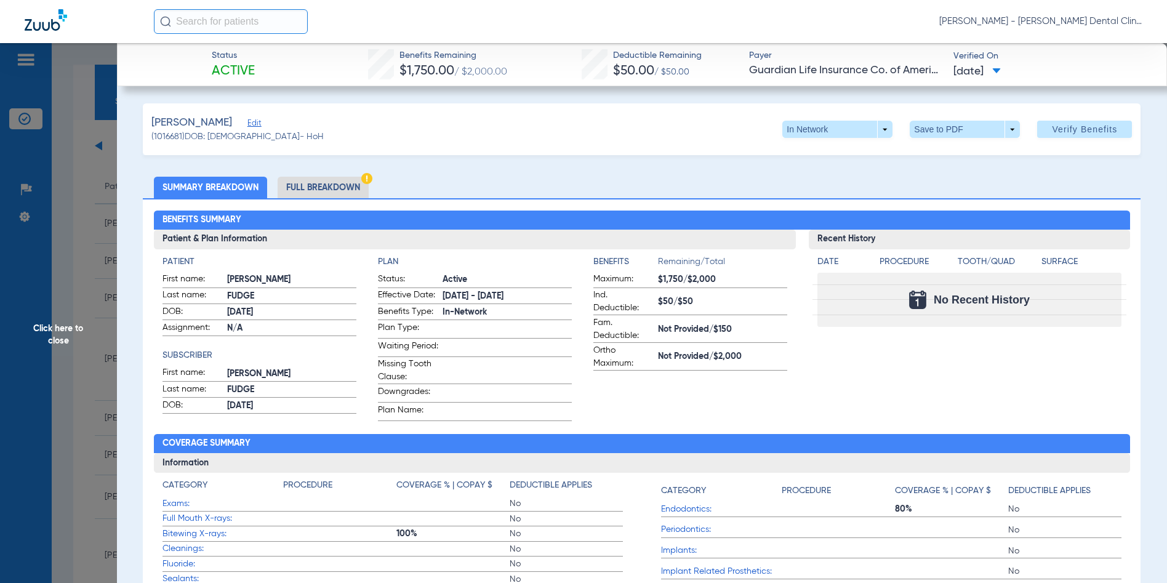
click at [60, 336] on span "Click here to close" at bounding box center [58, 334] width 117 height 583
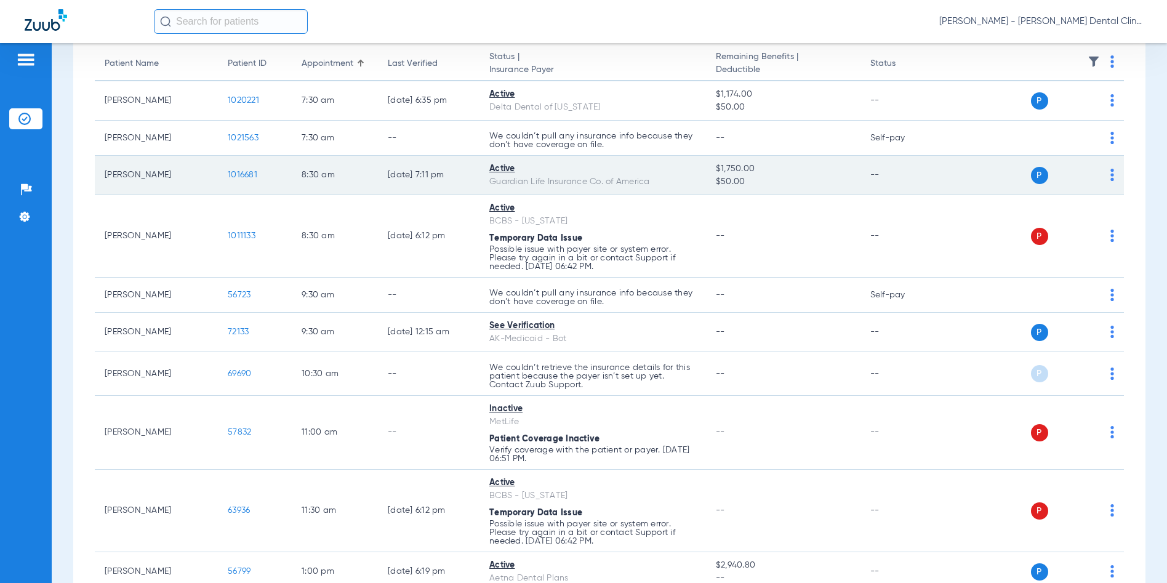
scroll to position [185, 0]
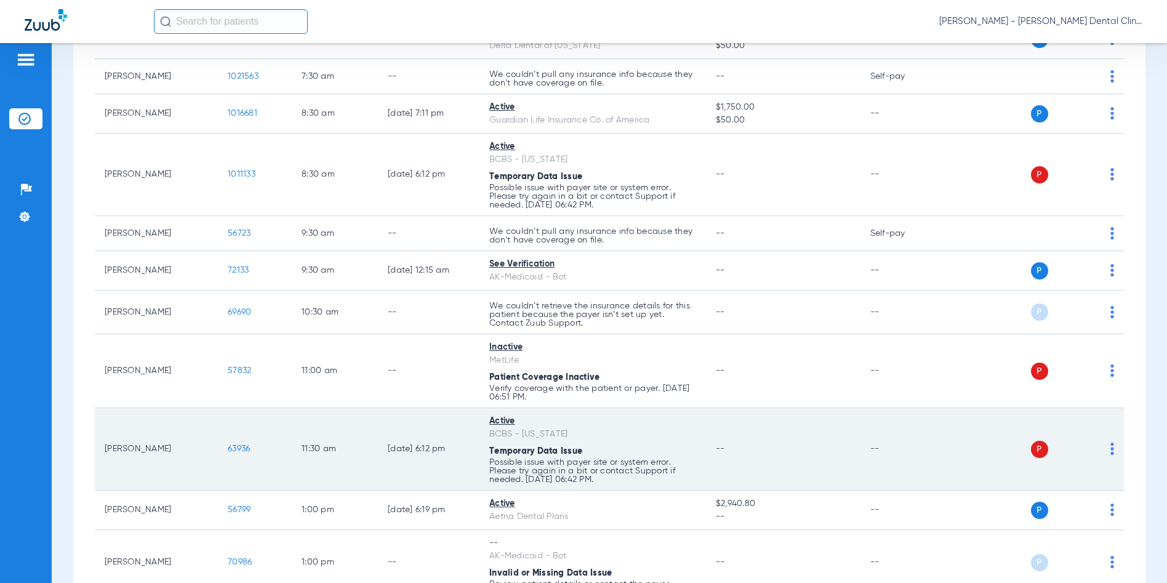
drag, startPoint x: 254, startPoint y: 458, endPoint x: 230, endPoint y: 480, distance: 32.7
click at [234, 479] on td "63936" at bounding box center [255, 449] width 74 height 82
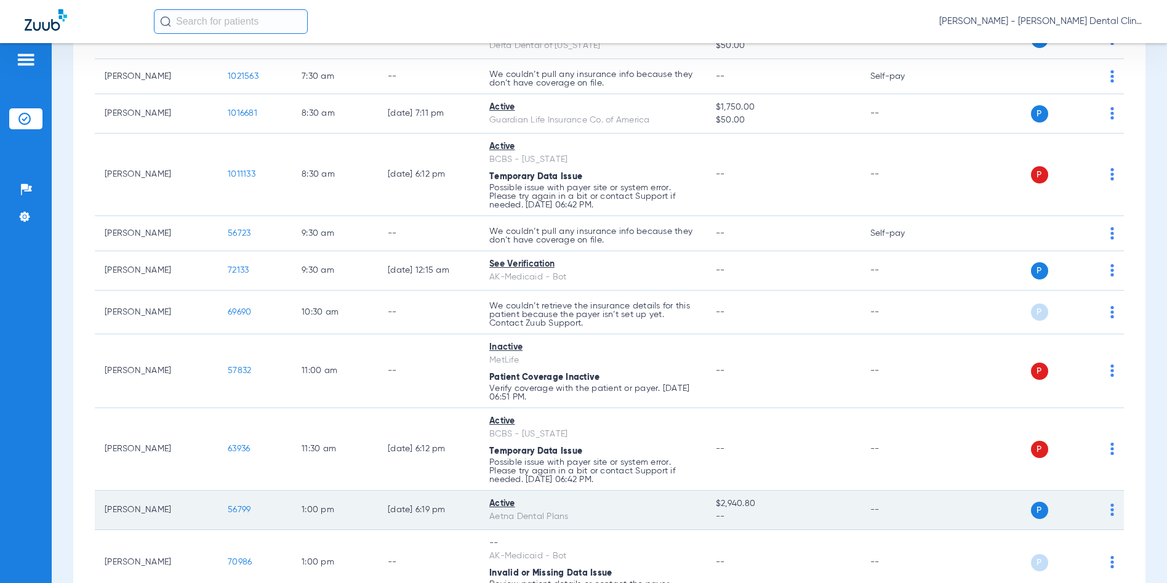
drag, startPoint x: 230, startPoint y: 480, endPoint x: 239, endPoint y: 508, distance: 29.0
click at [239, 508] on span "56799" at bounding box center [239, 509] width 23 height 9
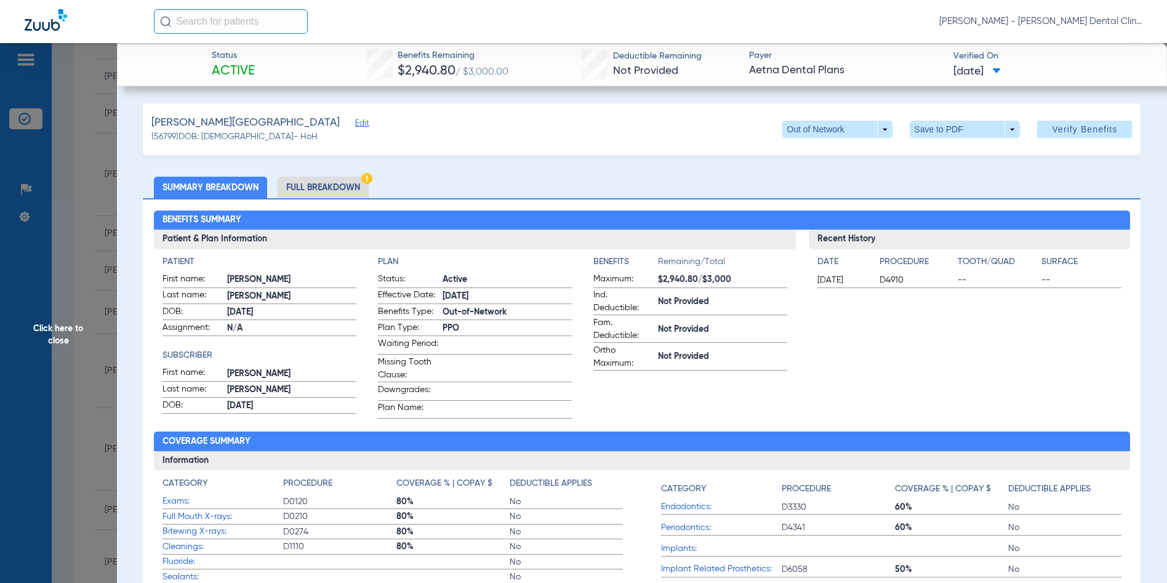
click at [58, 340] on span "Click here to close" at bounding box center [58, 334] width 117 height 583
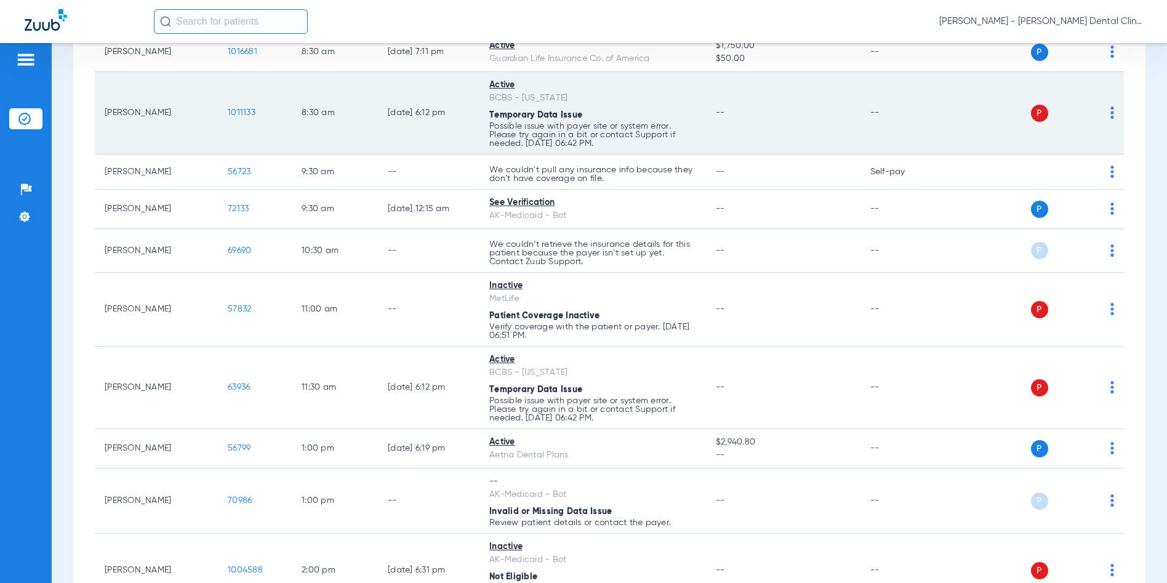
scroll to position [308, 0]
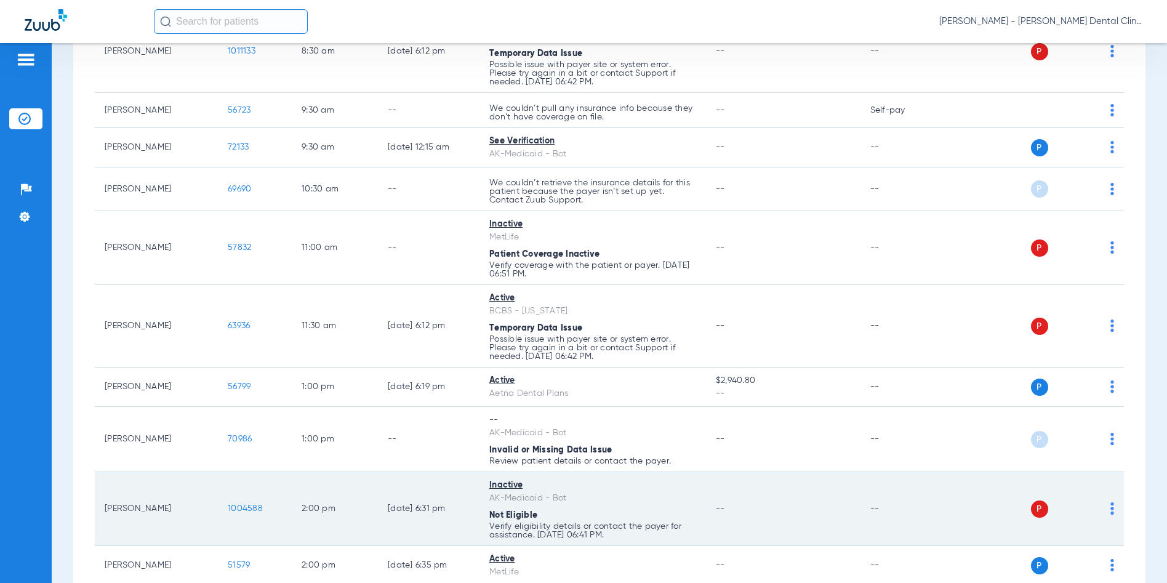
click at [242, 509] on span "1004588" at bounding box center [245, 508] width 35 height 9
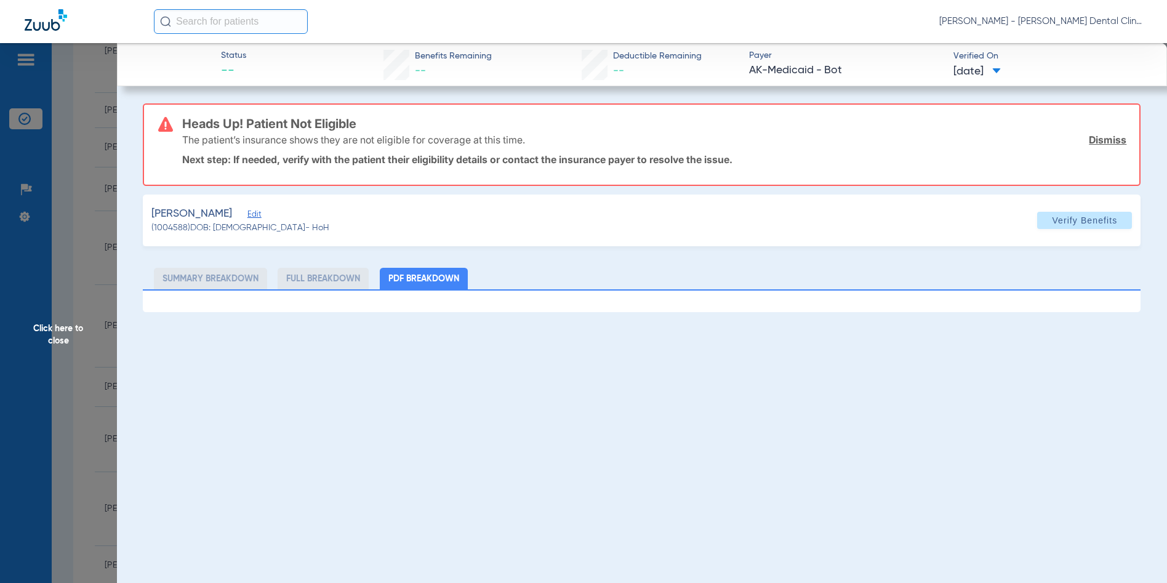
click at [56, 336] on span "Click here to close" at bounding box center [58, 334] width 117 height 583
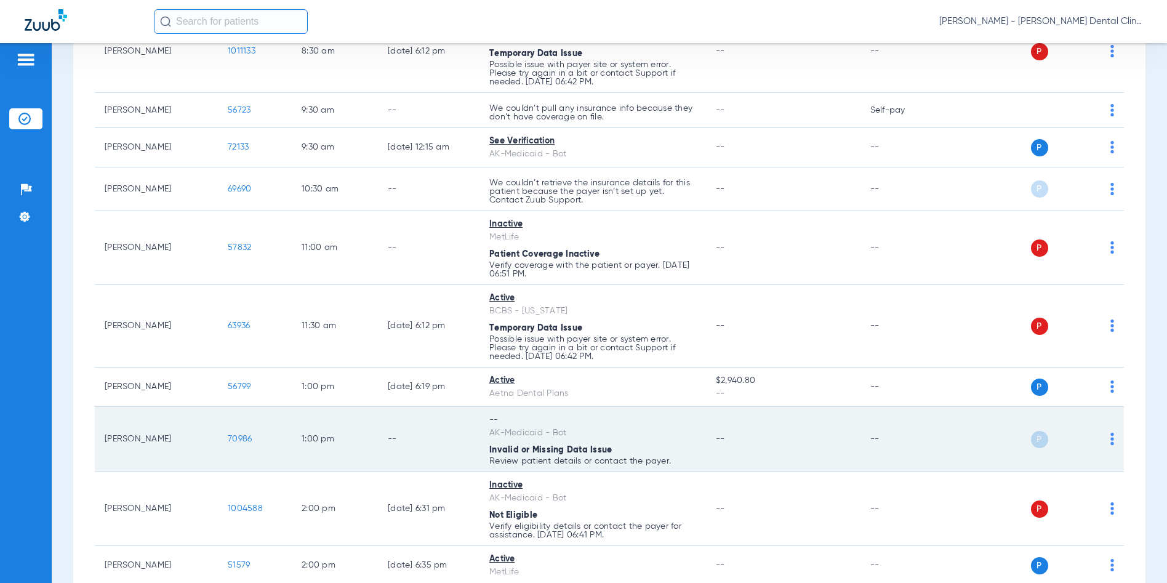
scroll to position [431, 0]
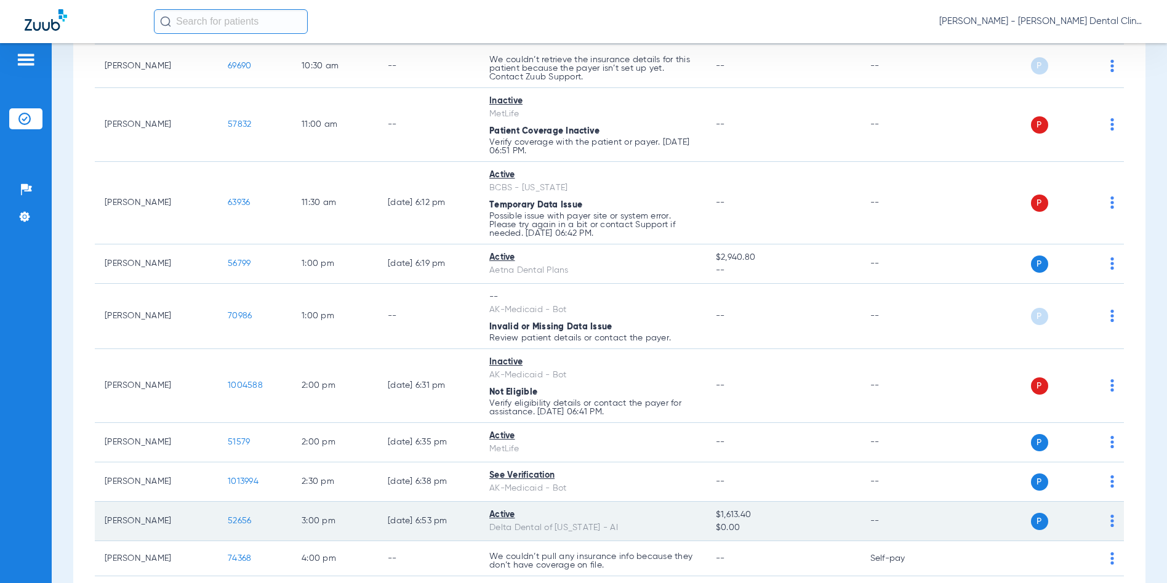
click at [243, 520] on span "52656" at bounding box center [239, 521] width 23 height 9
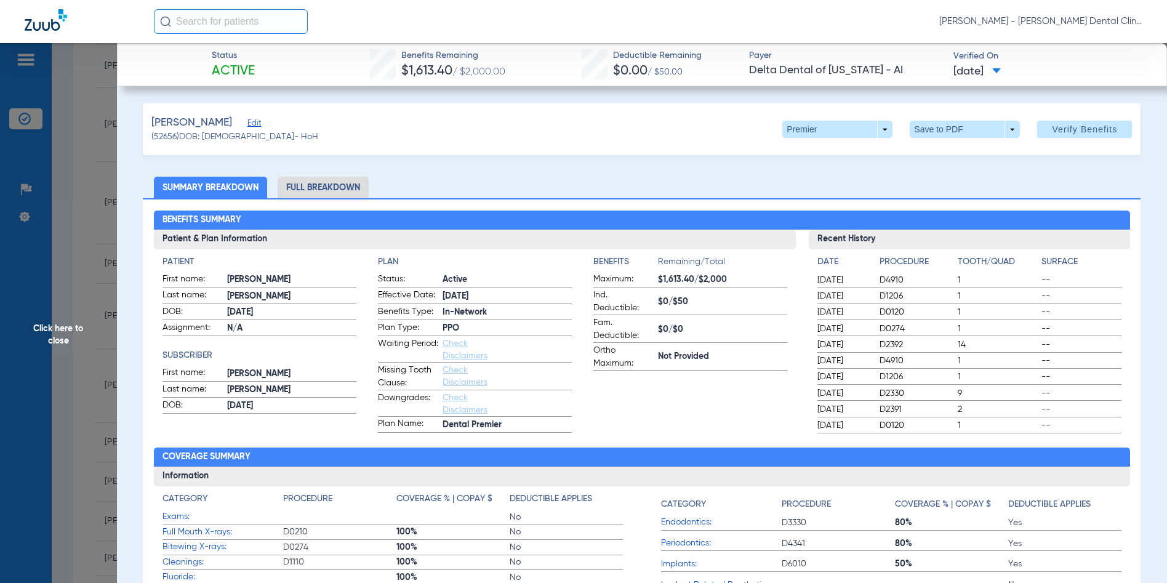
click at [57, 329] on span "Click here to close" at bounding box center [58, 334] width 117 height 583
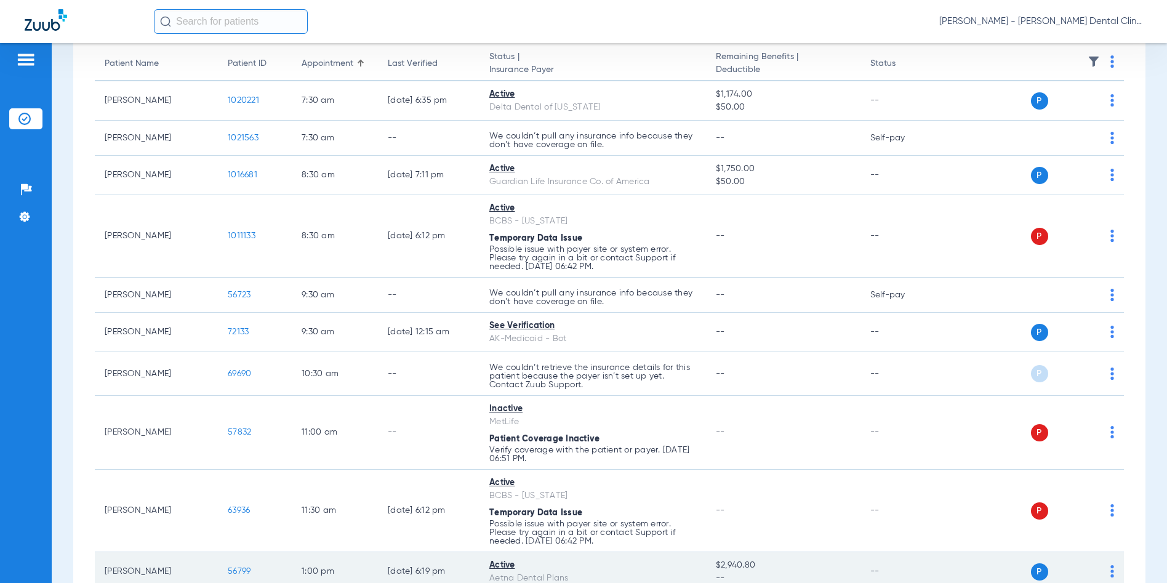
scroll to position [62, 0]
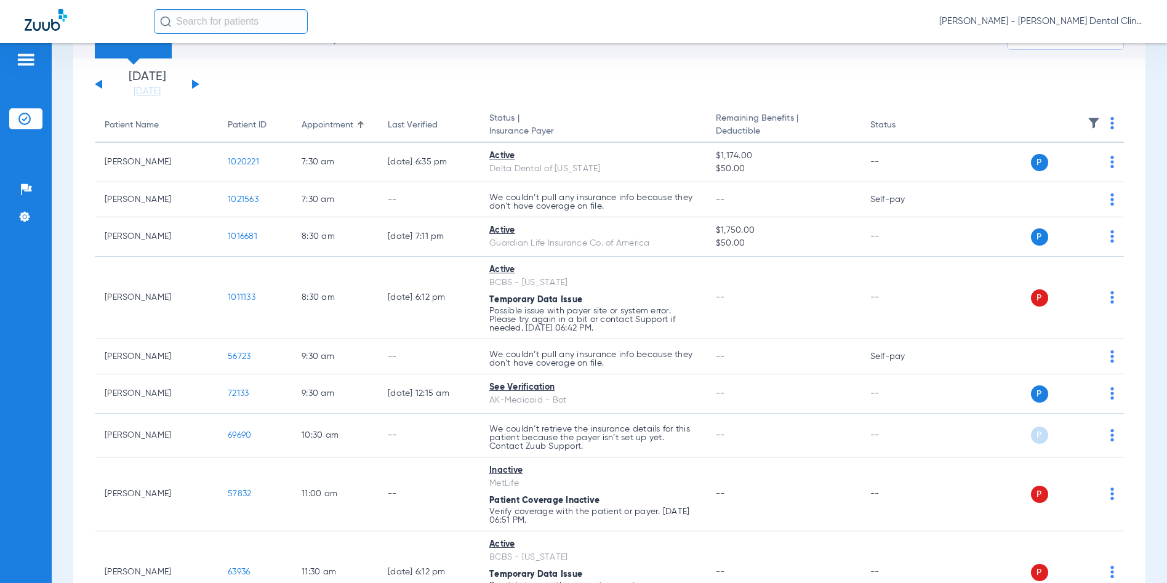
click at [1085, 18] on span "[PERSON_NAME] - [PERSON_NAME] Dental Clinic | SEARHC" at bounding box center [1040, 21] width 203 height 12
click at [1071, 46] on span "Account Selection" at bounding box center [1096, 43] width 69 height 9
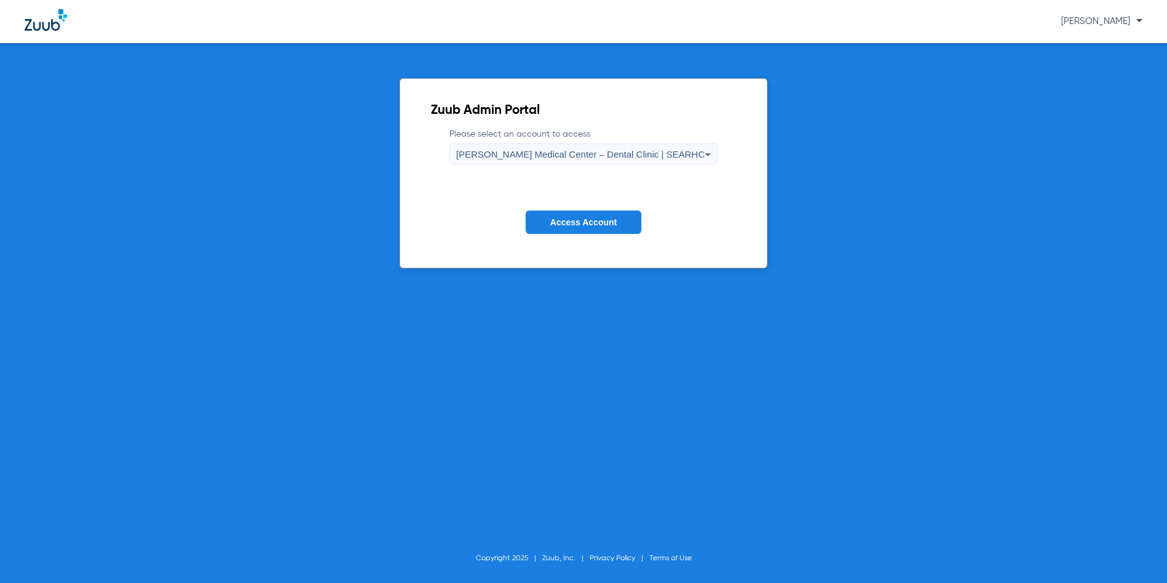
click at [669, 146] on div "[PERSON_NAME] Medical Center – Dental Clinic | SEARHC" at bounding box center [580, 154] width 249 height 21
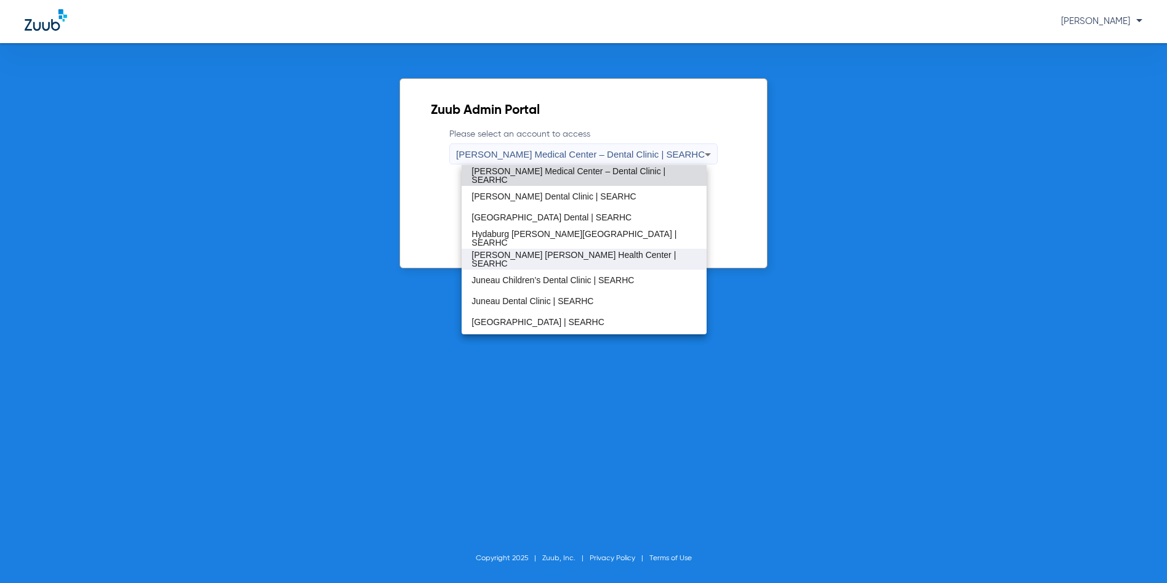
click at [517, 255] on span "[PERSON_NAME] [PERSON_NAME] Health Center | SEARHC" at bounding box center [584, 259] width 225 height 17
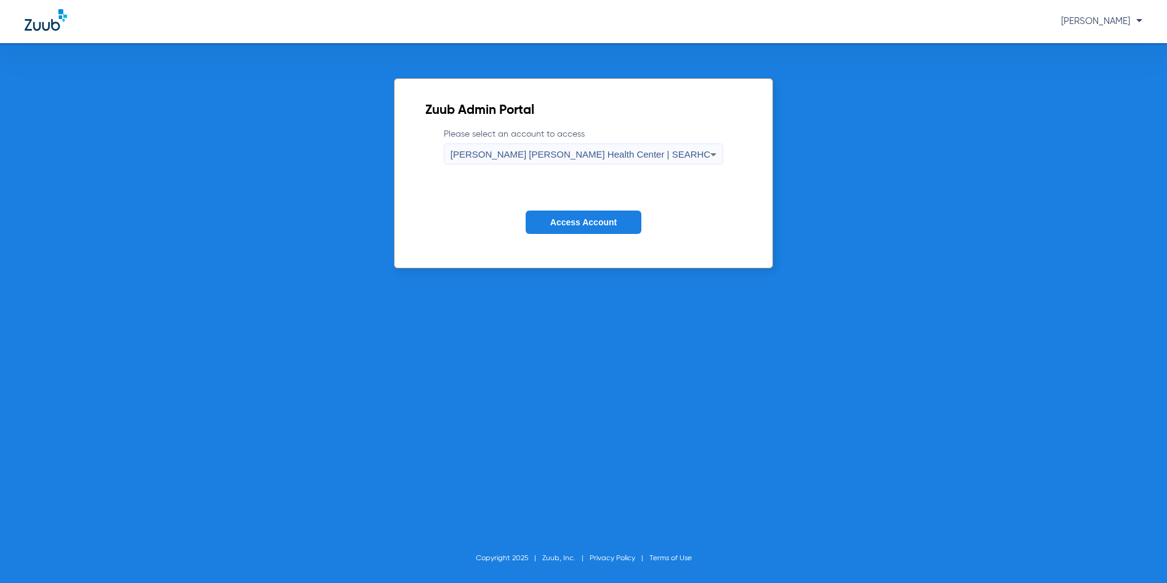
click at [538, 221] on button "Access Account" at bounding box center [584, 223] width 116 height 24
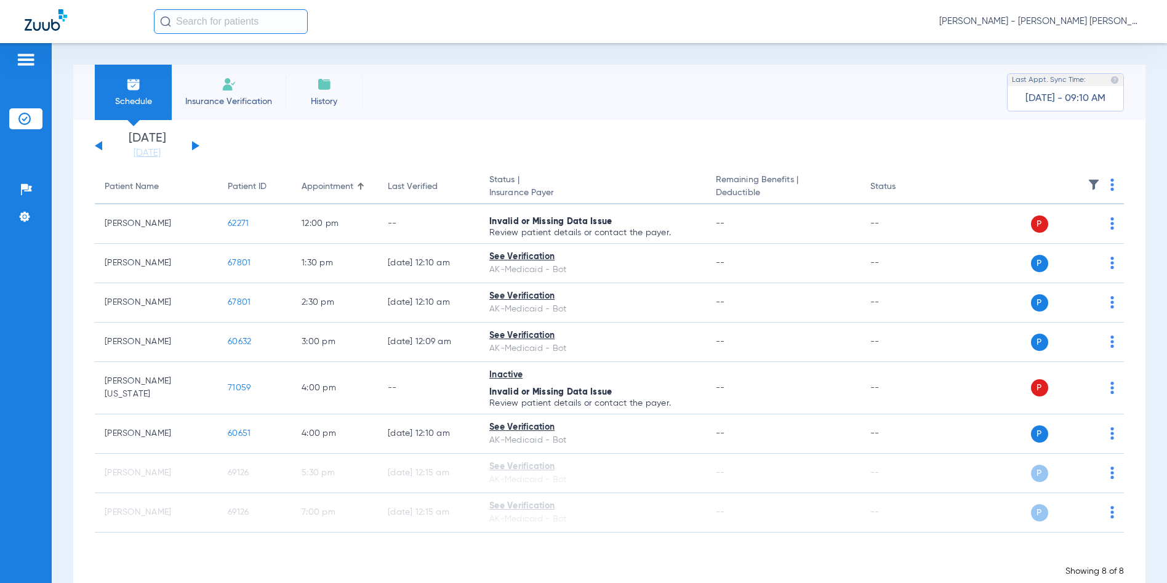
click at [198, 145] on button at bounding box center [195, 145] width 7 height 9
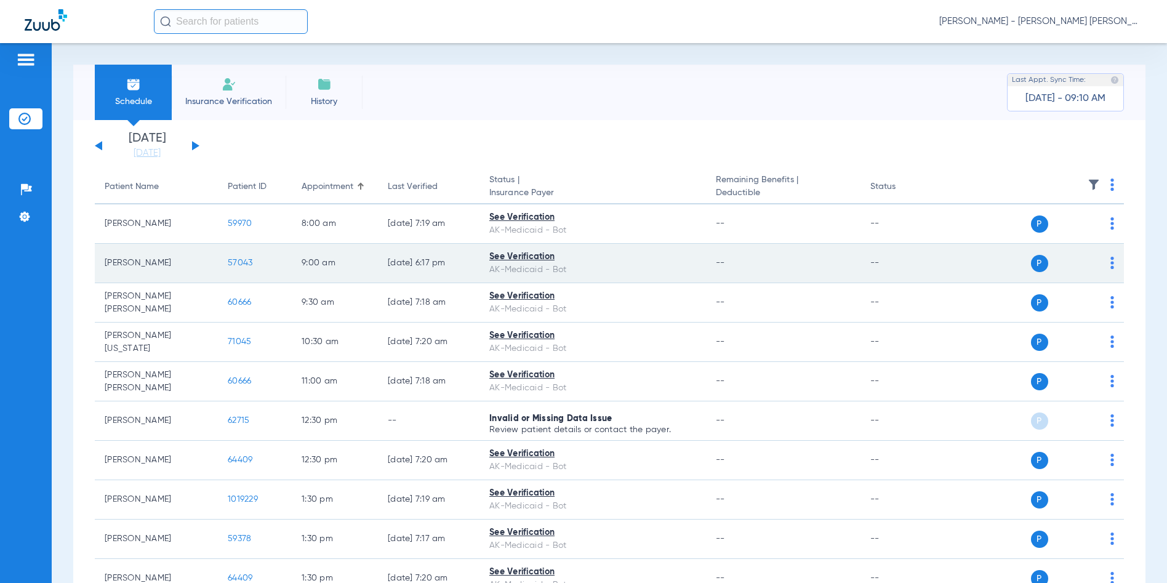
click at [252, 261] on span "57043" at bounding box center [240, 263] width 25 height 9
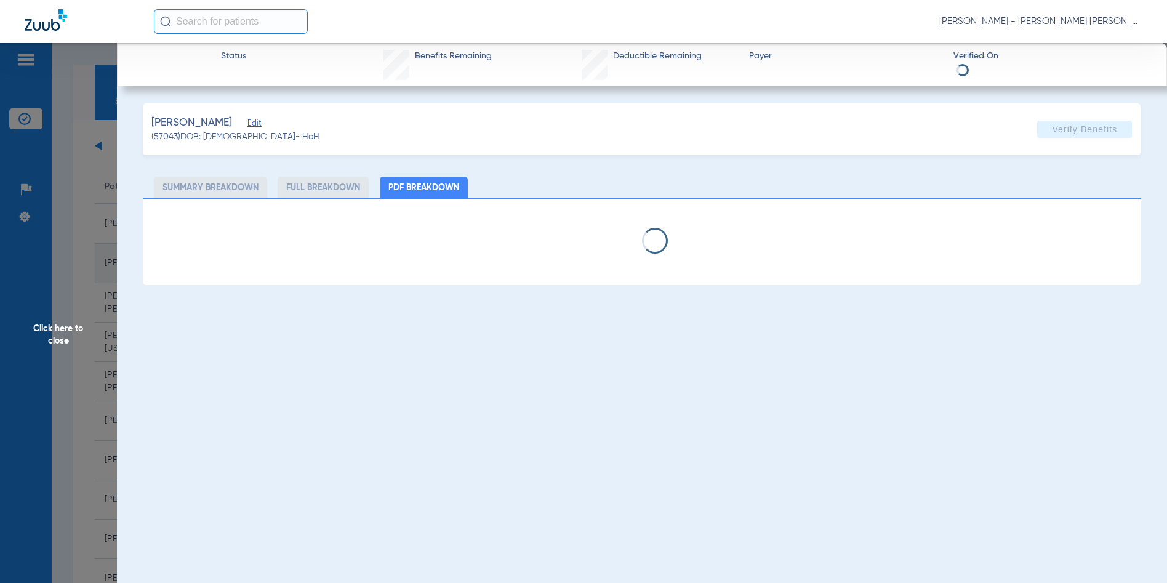
select select "page-width"
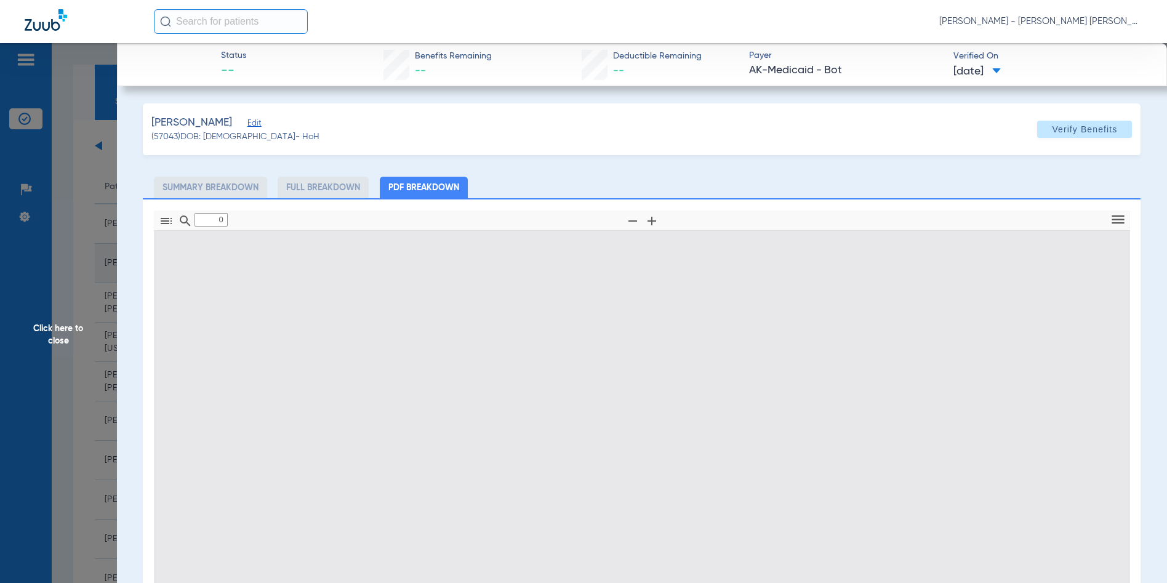
type input "1"
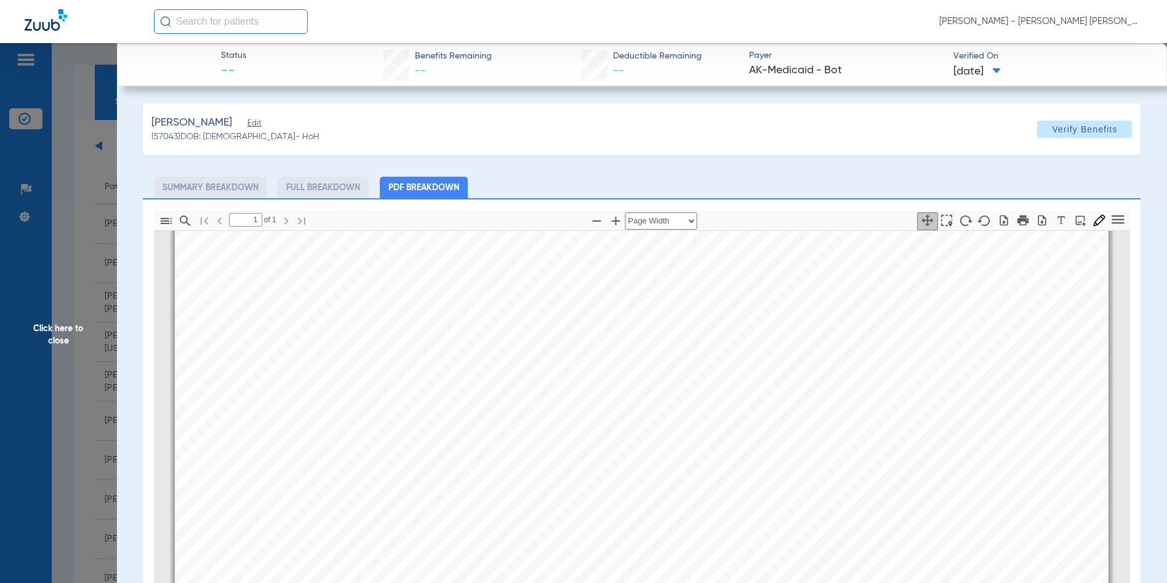
scroll to position [437, 0]
click at [58, 331] on span "Click here to close" at bounding box center [58, 334] width 117 height 583
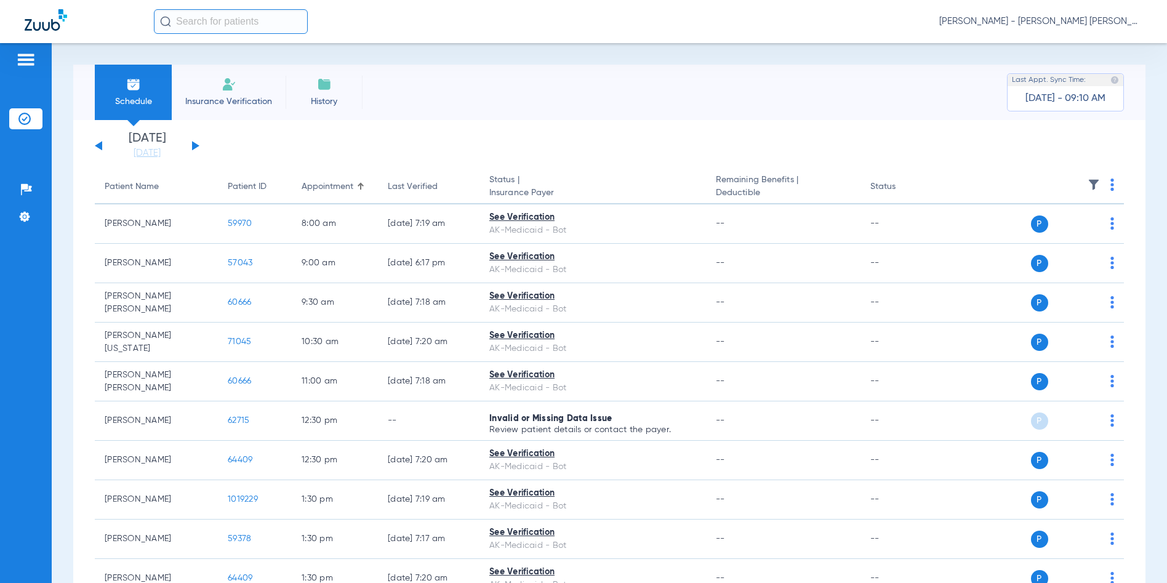
click at [190, 147] on div "[DATE] [DATE] [DATE] [DATE] [DATE] [DATE] [DATE] [DATE] [DATE] [DATE] [DATE] [D…" at bounding box center [147, 145] width 105 height 27
click at [195, 145] on button at bounding box center [195, 145] width 7 height 9
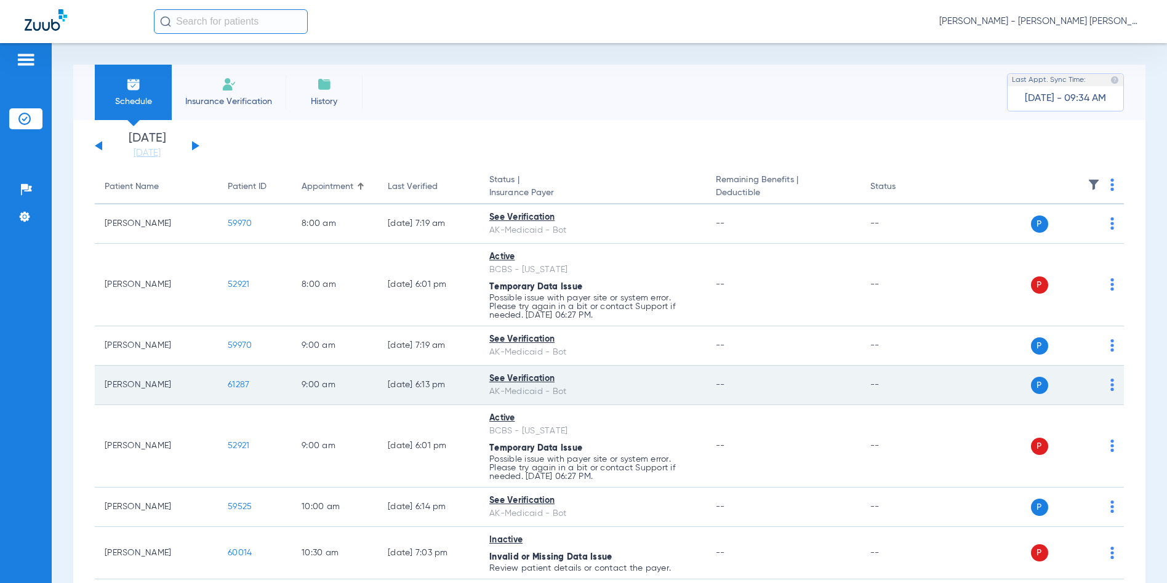
click at [231, 382] on span "61287" at bounding box center [239, 384] width 22 height 9
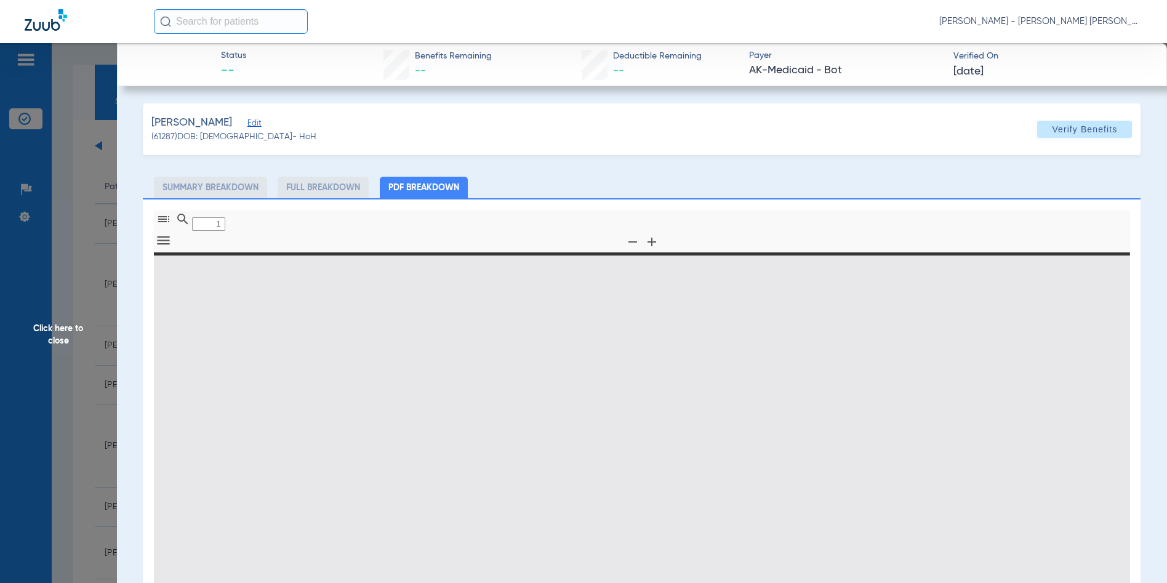
type input "0"
select select "page-width"
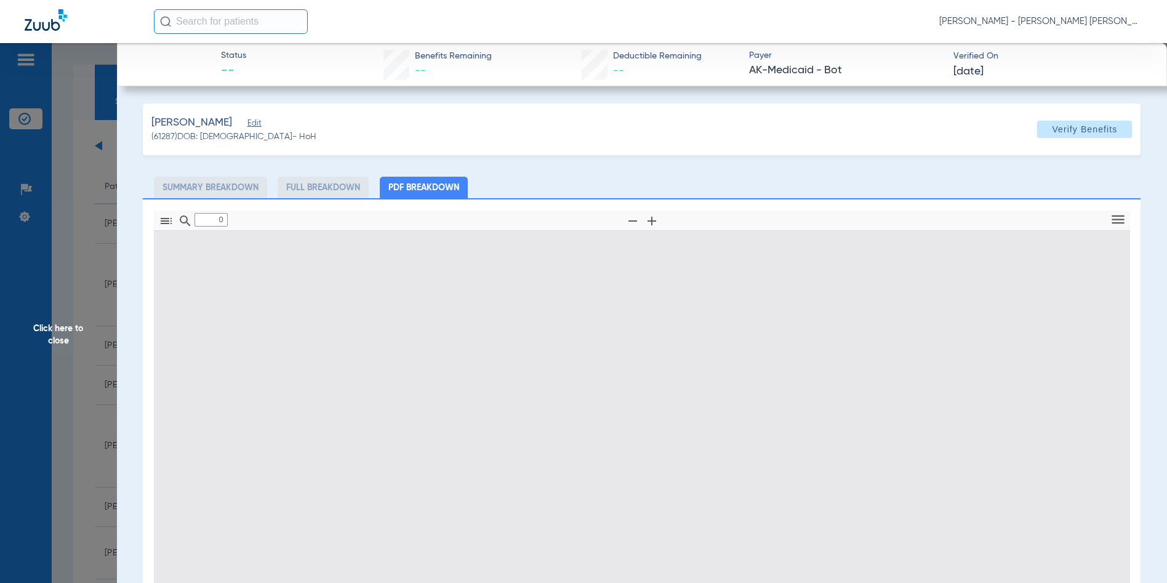
type input "1"
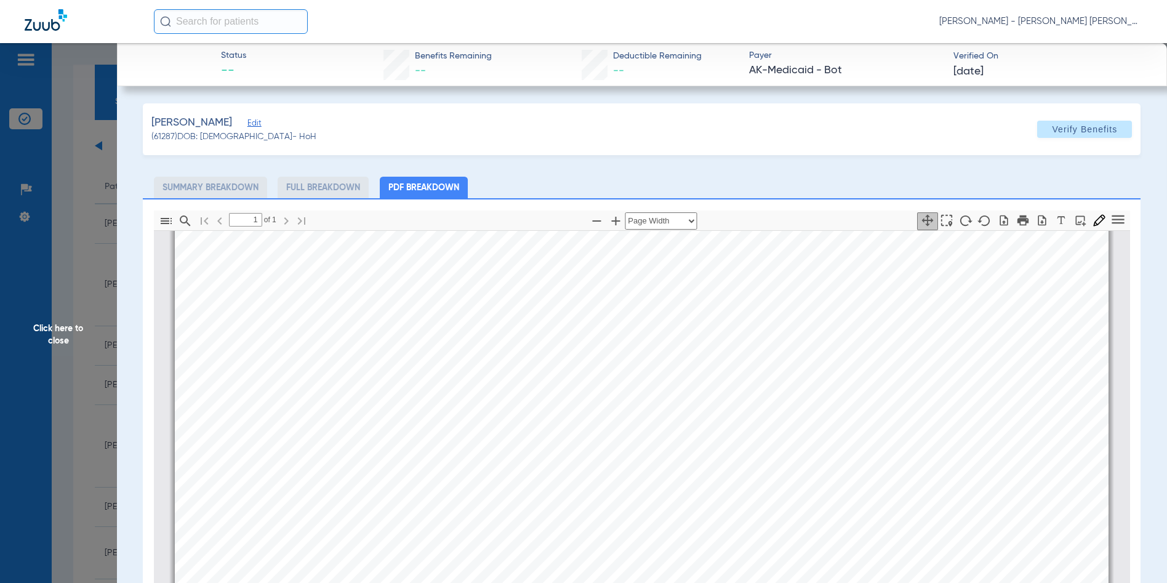
scroll to position [437, 0]
click at [60, 331] on span "Click here to close" at bounding box center [58, 334] width 117 height 583
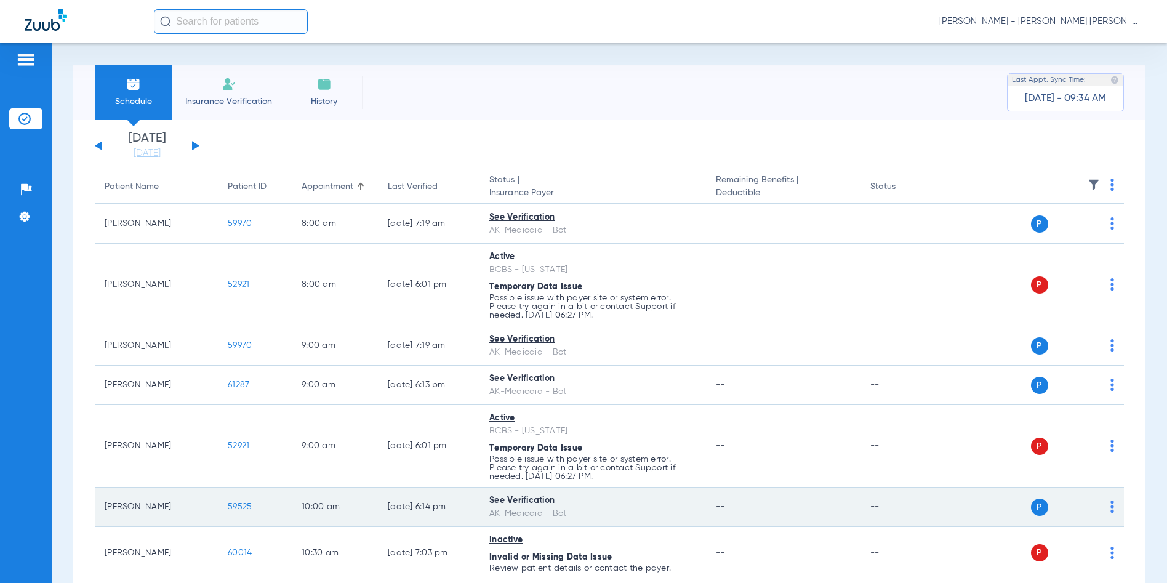
click at [233, 505] on span "59525" at bounding box center [240, 506] width 24 height 9
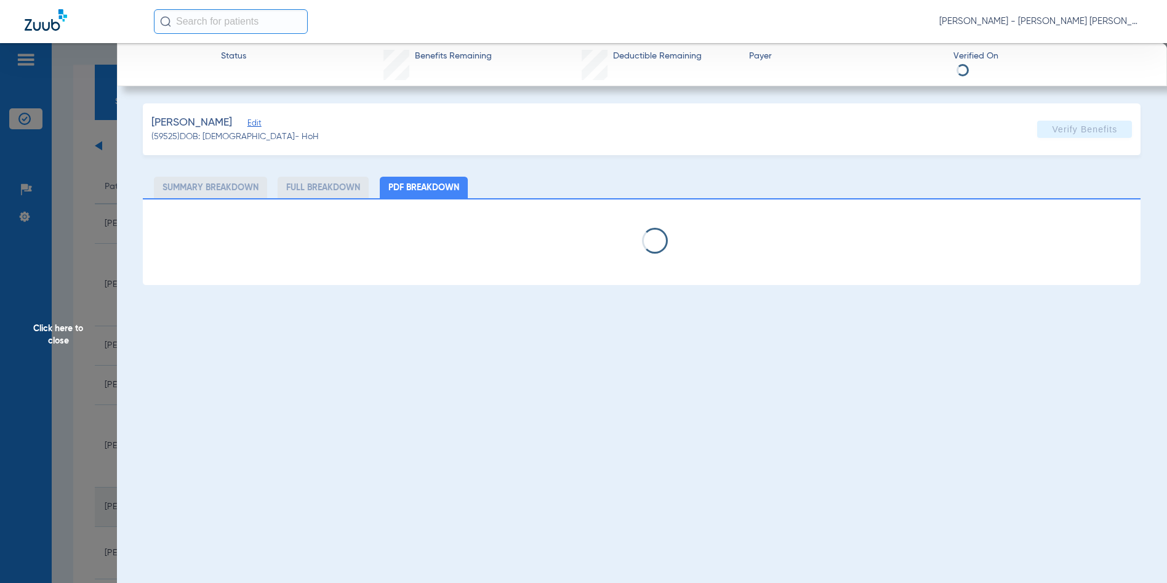
select select "page-width"
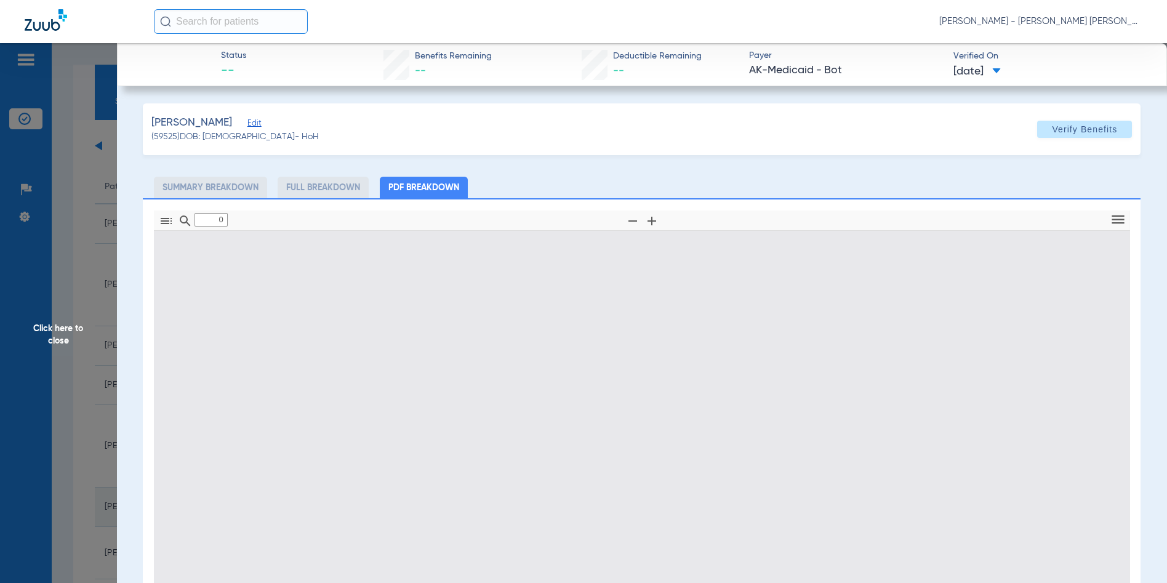
type input "1"
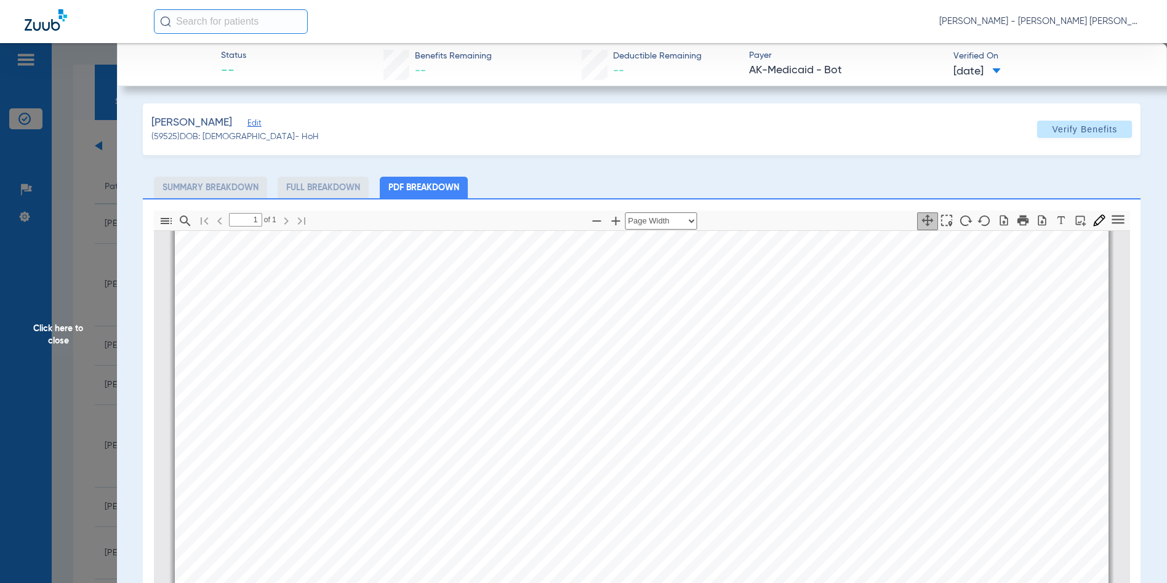
scroll to position [683, 0]
click at [55, 333] on span "Click here to close" at bounding box center [58, 334] width 117 height 583
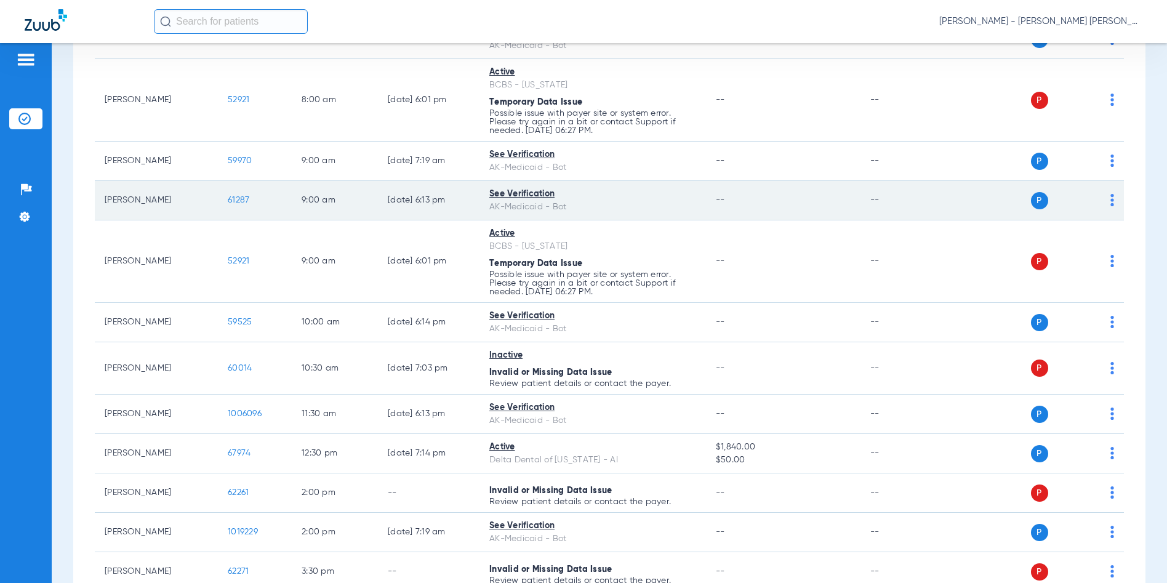
scroll to position [246, 0]
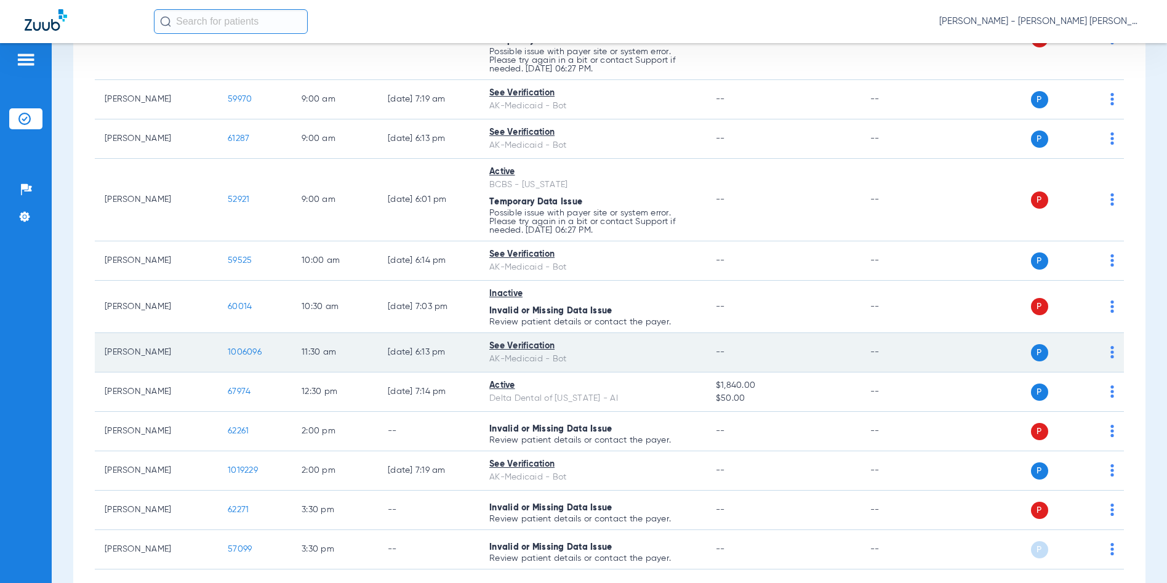
click at [239, 353] on span "1006096" at bounding box center [245, 352] width 34 height 9
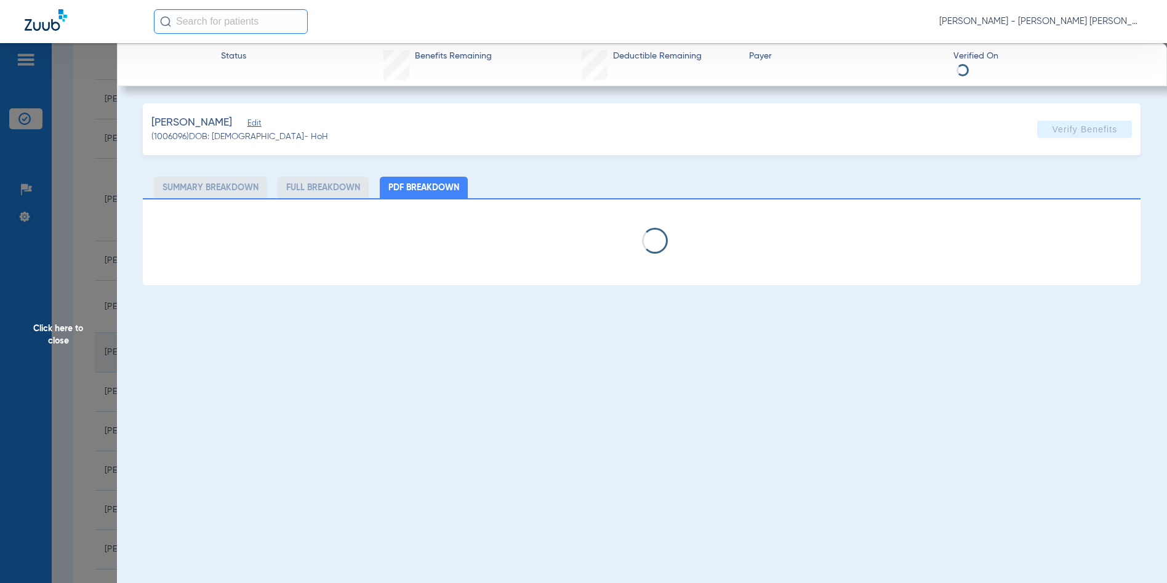
select select "page-width"
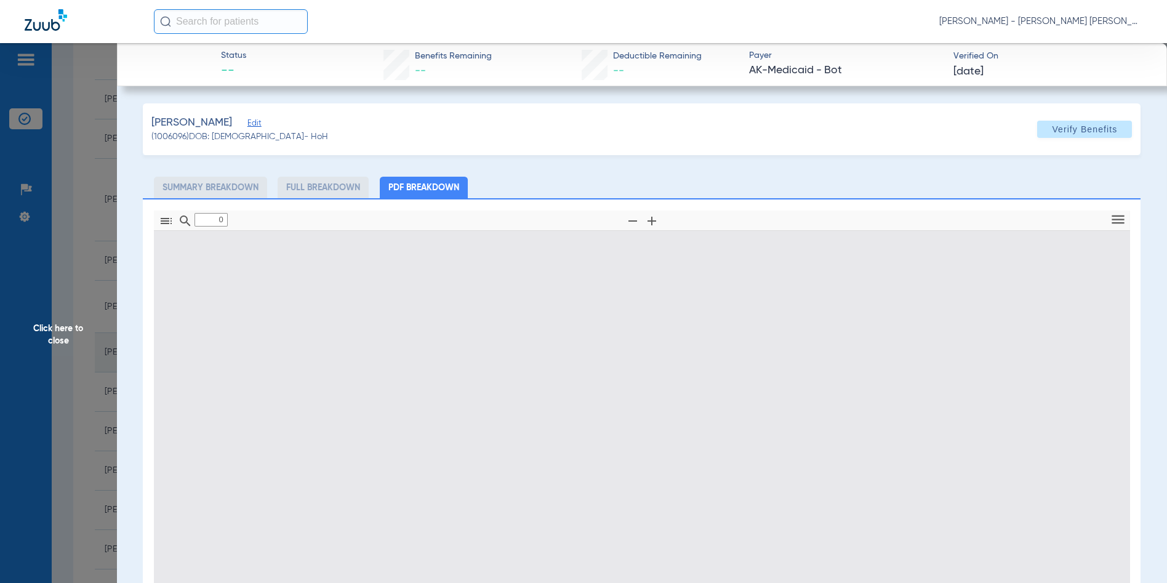
type input "1"
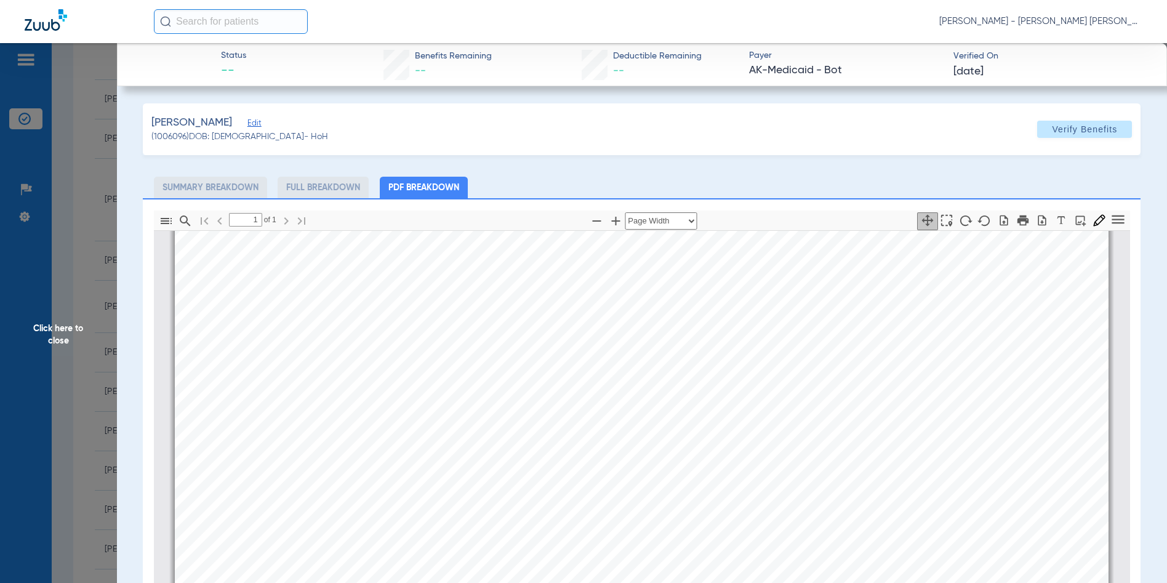
scroll to position [745, 0]
click at [55, 338] on span "Click here to close" at bounding box center [58, 334] width 117 height 583
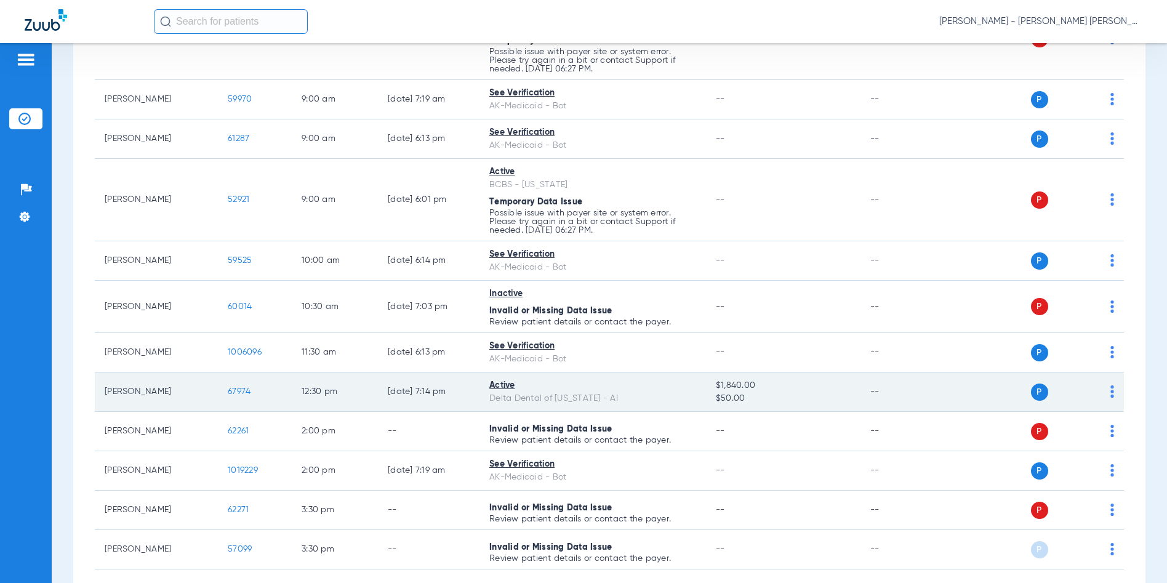
click at [246, 389] on span "67974" at bounding box center [239, 391] width 23 height 9
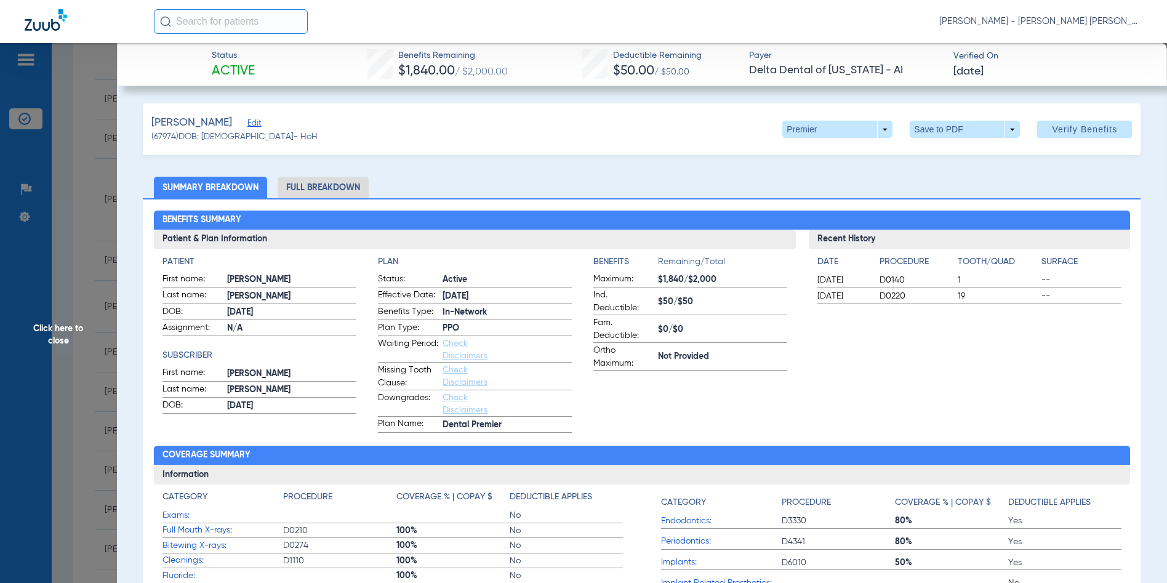
click at [54, 332] on span "Click here to close" at bounding box center [58, 334] width 117 height 583
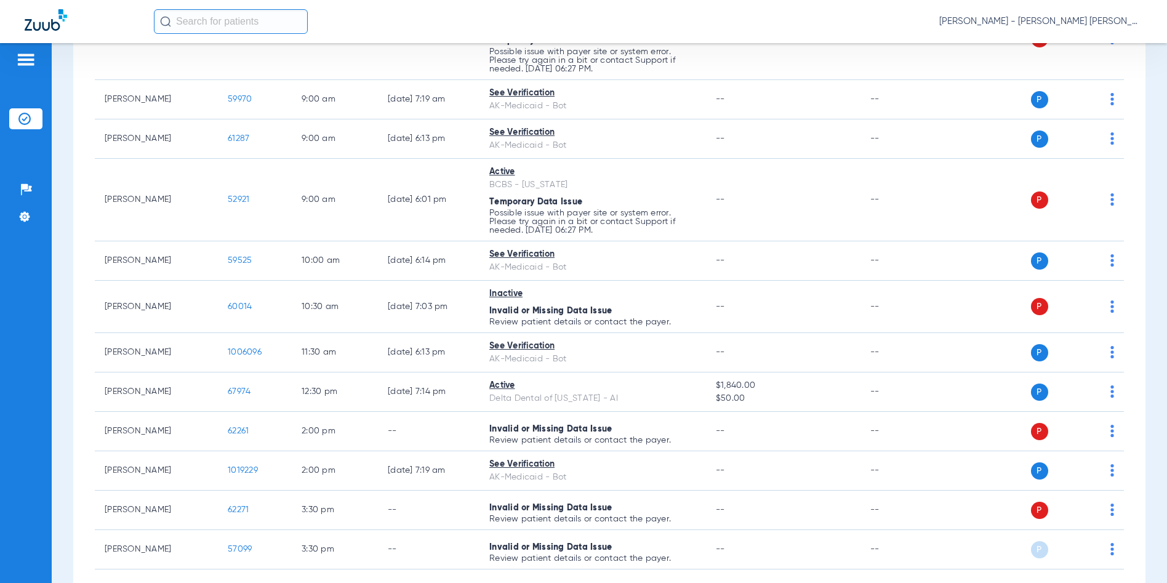
scroll to position [0, 0]
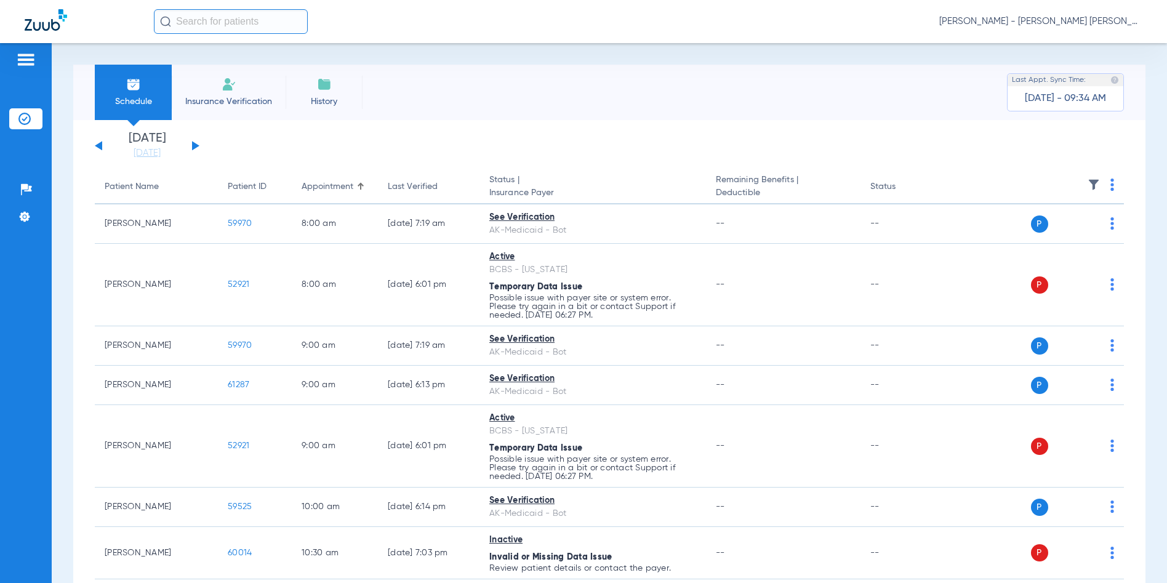
click at [193, 144] on button at bounding box center [195, 145] width 7 height 9
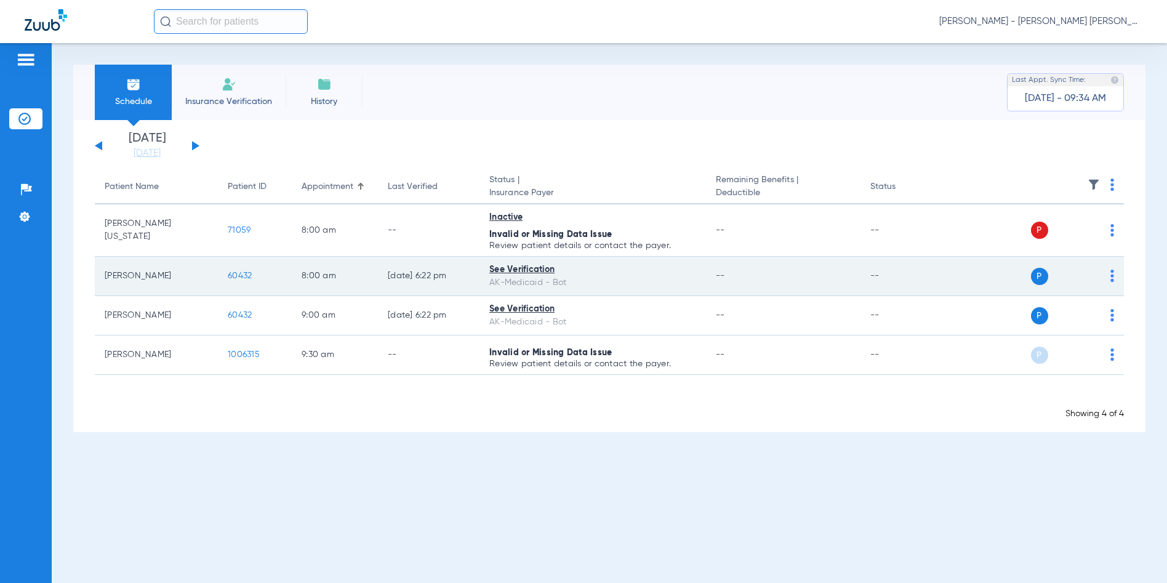
click at [245, 273] on span "60432" at bounding box center [240, 276] width 24 height 9
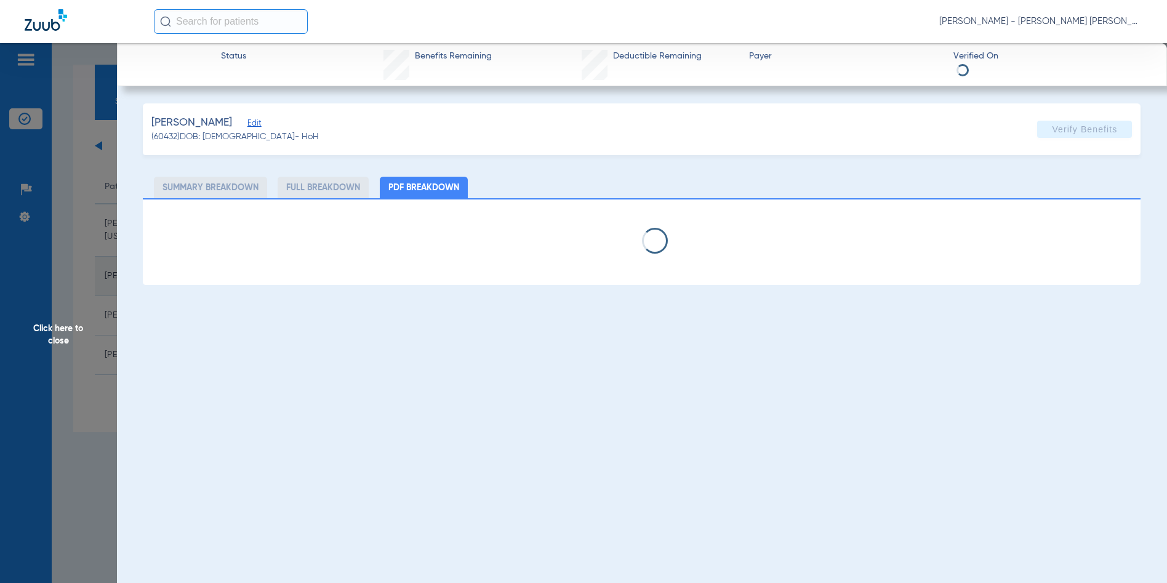
select select "page-width"
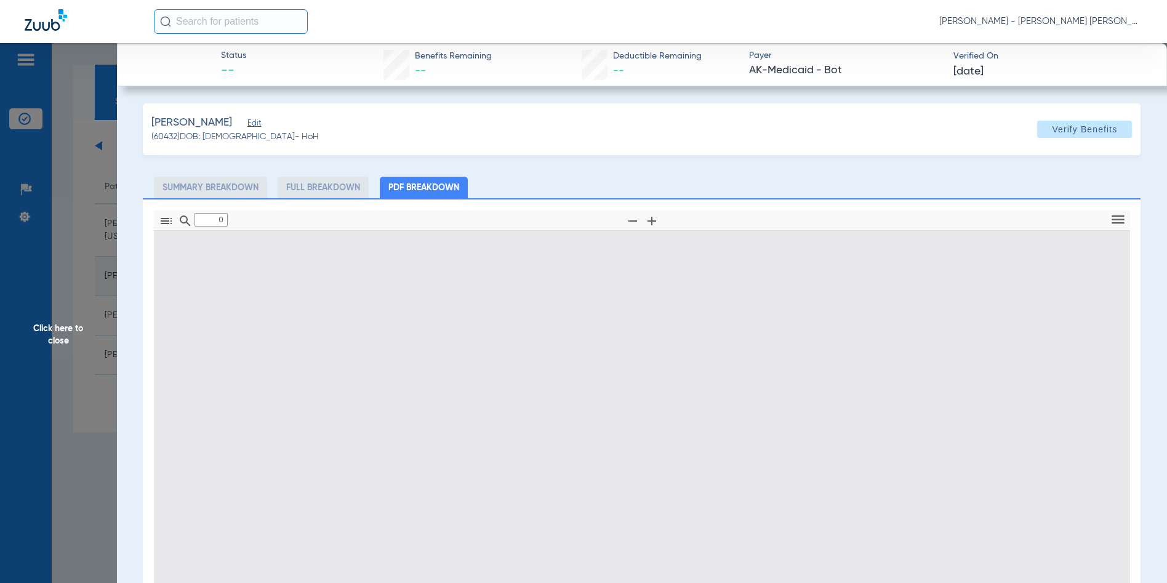
type input "1"
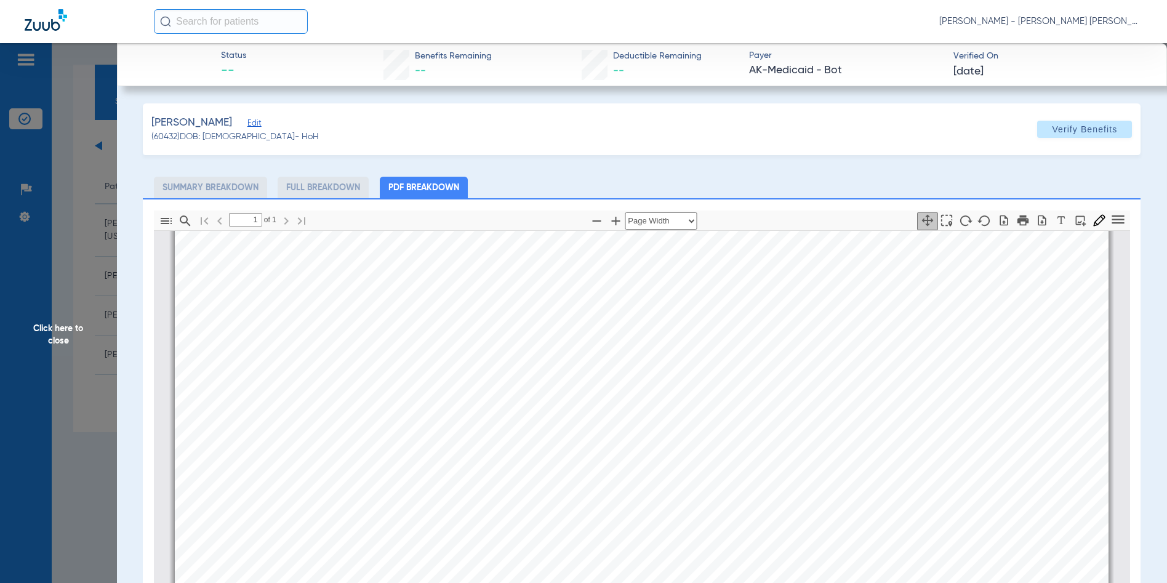
scroll to position [683, 0]
click at [71, 322] on span "Click here to close" at bounding box center [58, 334] width 117 height 583
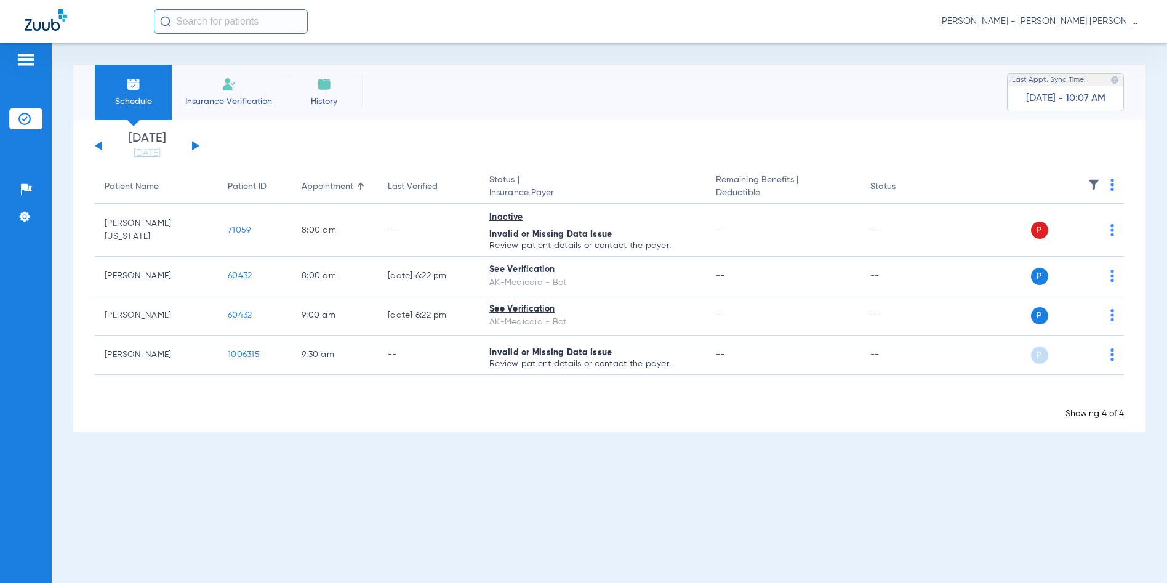
click at [1082, 20] on span "[PERSON_NAME] - [PERSON_NAME] [PERSON_NAME] Health Center | SEARHC" at bounding box center [1040, 21] width 203 height 12
click at [1088, 49] on button "Account Selection" at bounding box center [1096, 43] width 89 height 25
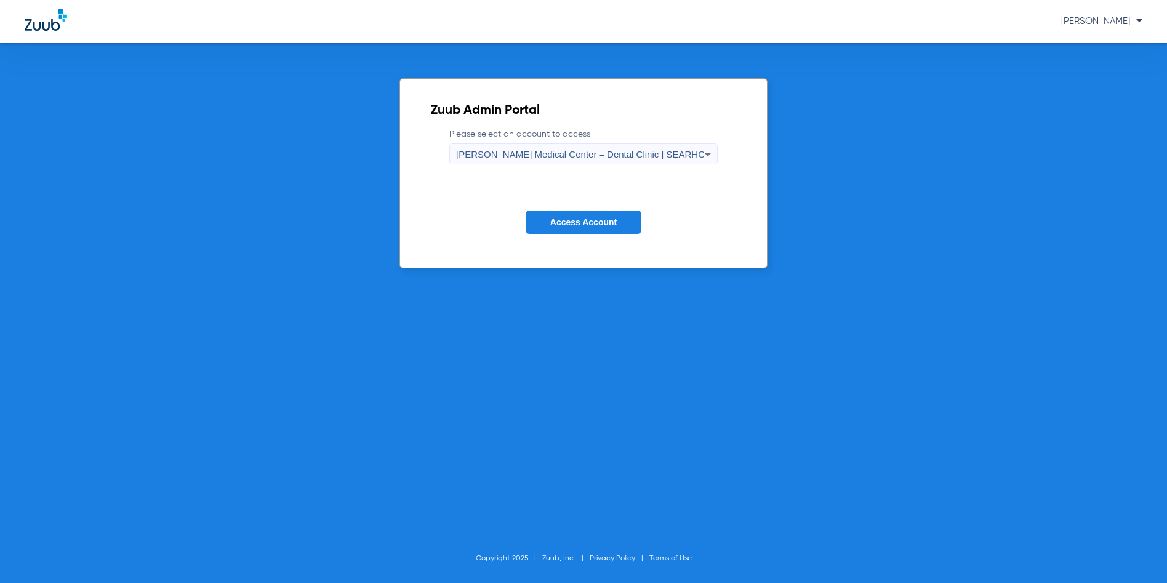
click at [657, 153] on span "Alicia Roberts Medical Center – Dental Clinic | SEARHC" at bounding box center [580, 154] width 249 height 10
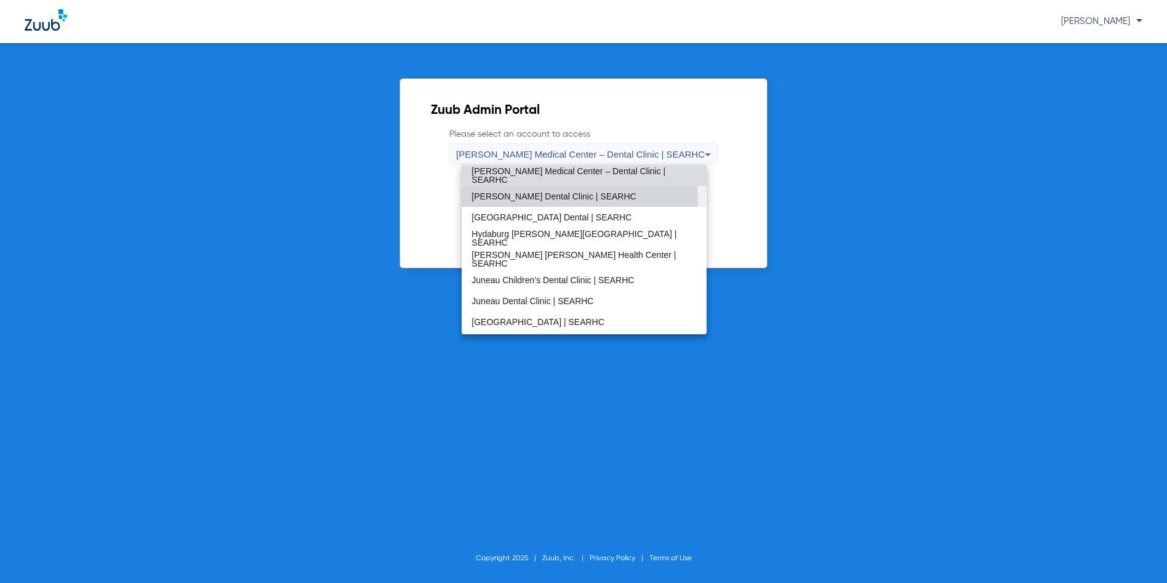
click at [555, 199] on span "Haines Dental Clinic | SEARHC" at bounding box center [554, 196] width 164 height 9
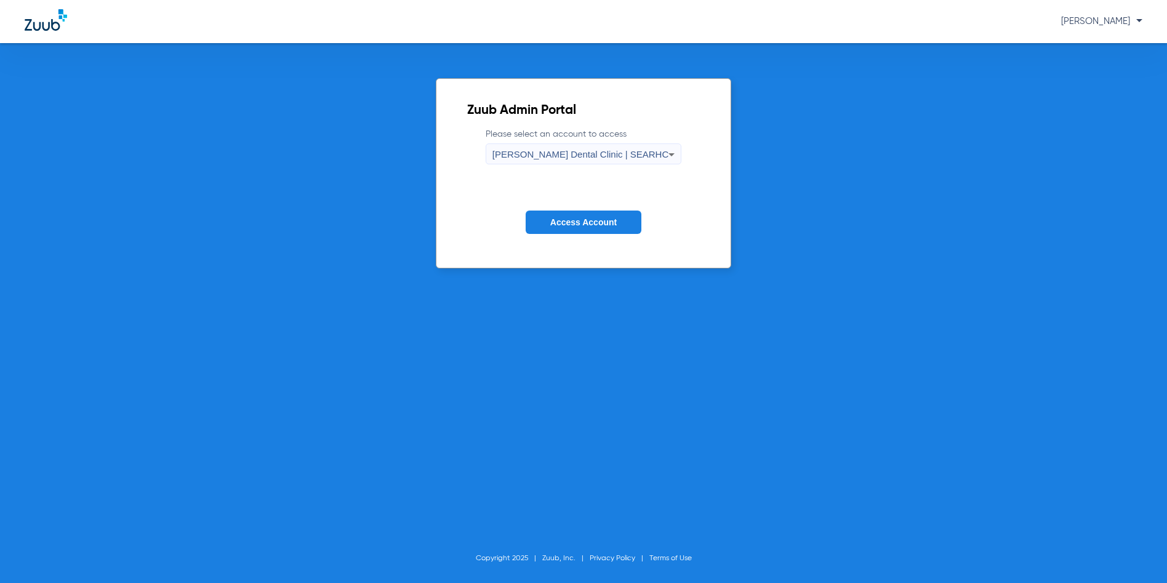
click at [569, 219] on span "Access Account" at bounding box center [583, 222] width 66 height 10
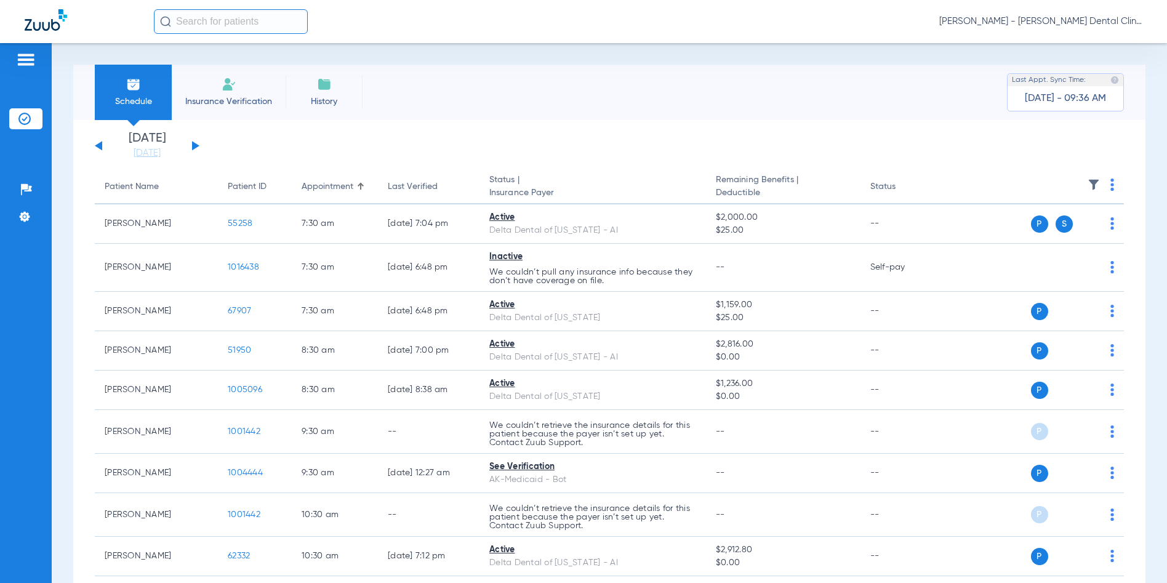
click at [195, 147] on button at bounding box center [195, 145] width 7 height 9
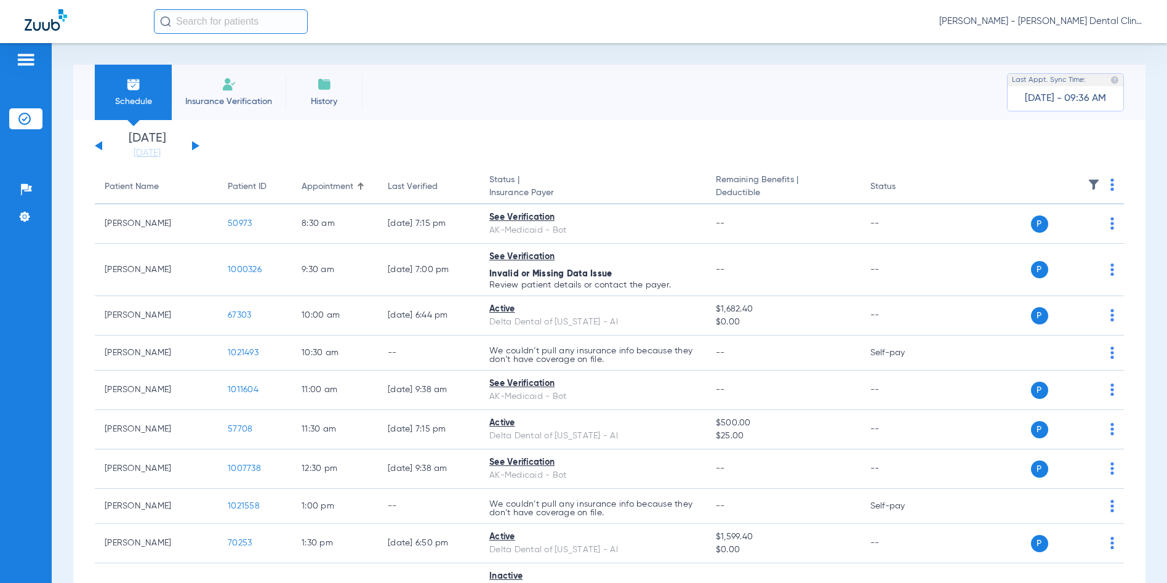
click at [195, 147] on button at bounding box center [195, 145] width 7 height 9
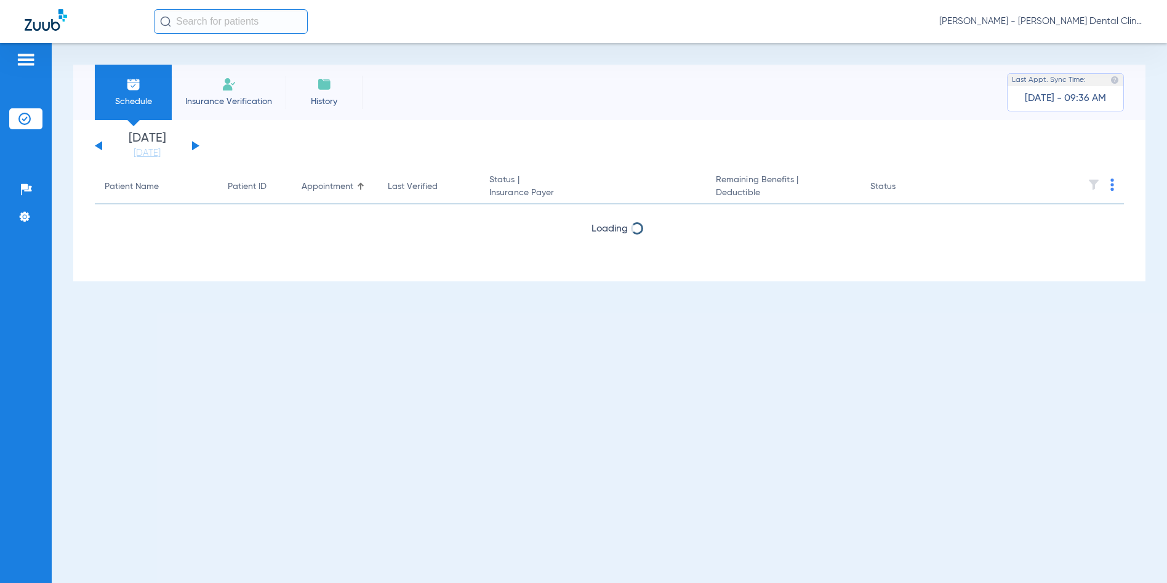
click at [195, 147] on button at bounding box center [195, 145] width 7 height 9
